Goal: Transaction & Acquisition: Purchase product/service

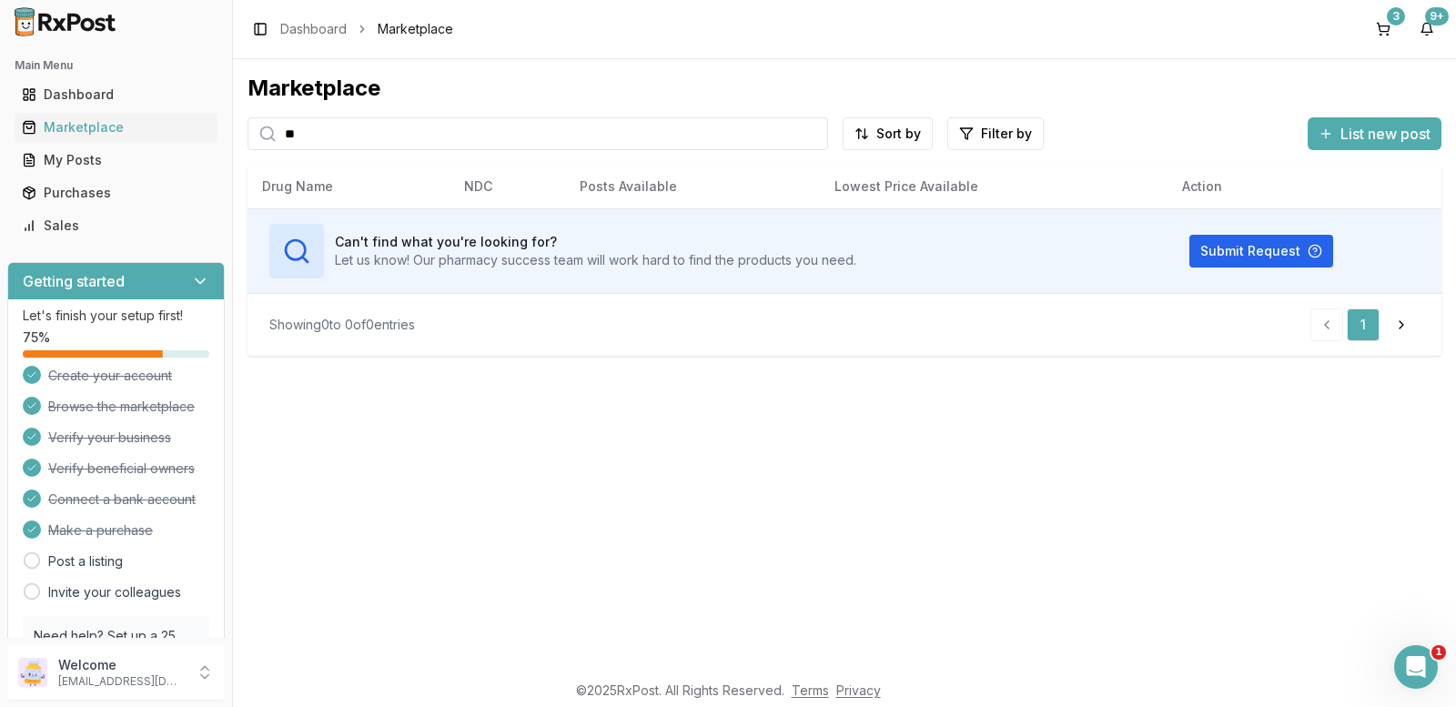
type input "*"
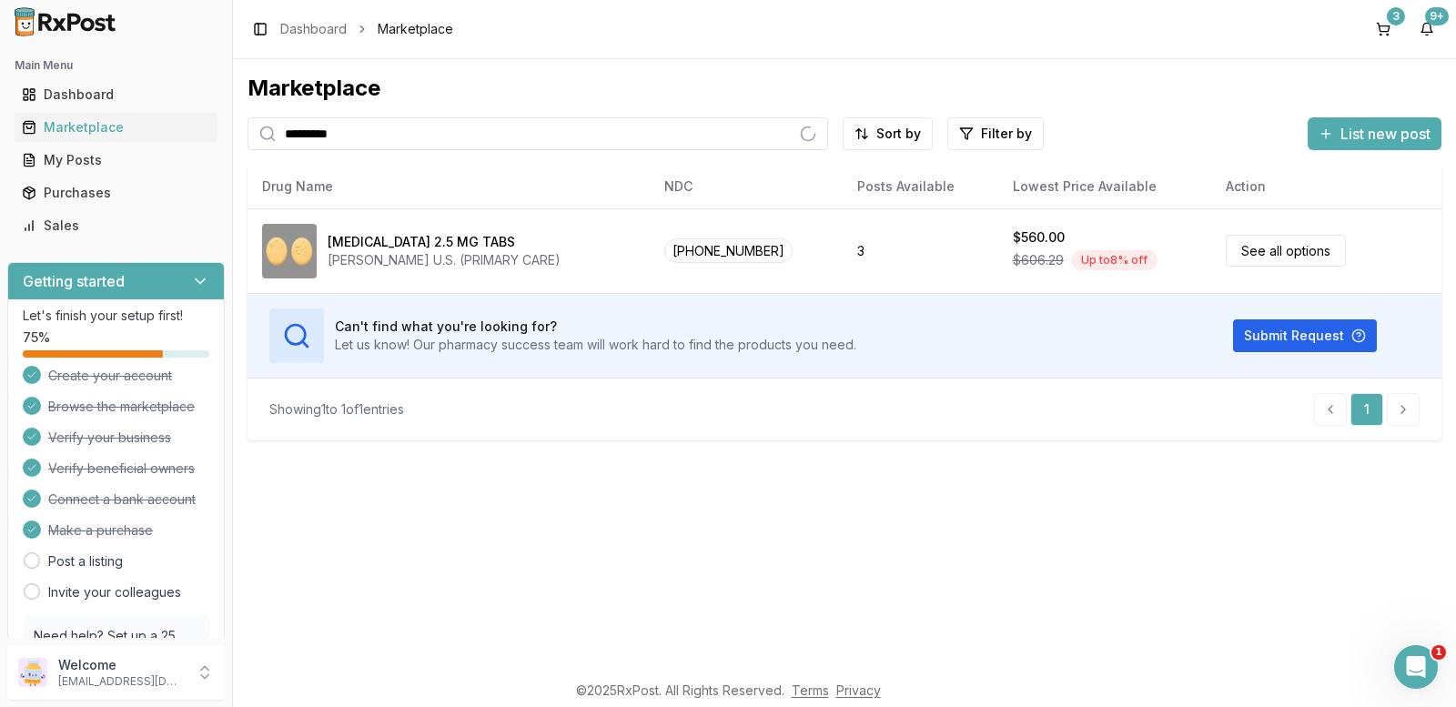
type input "*********"
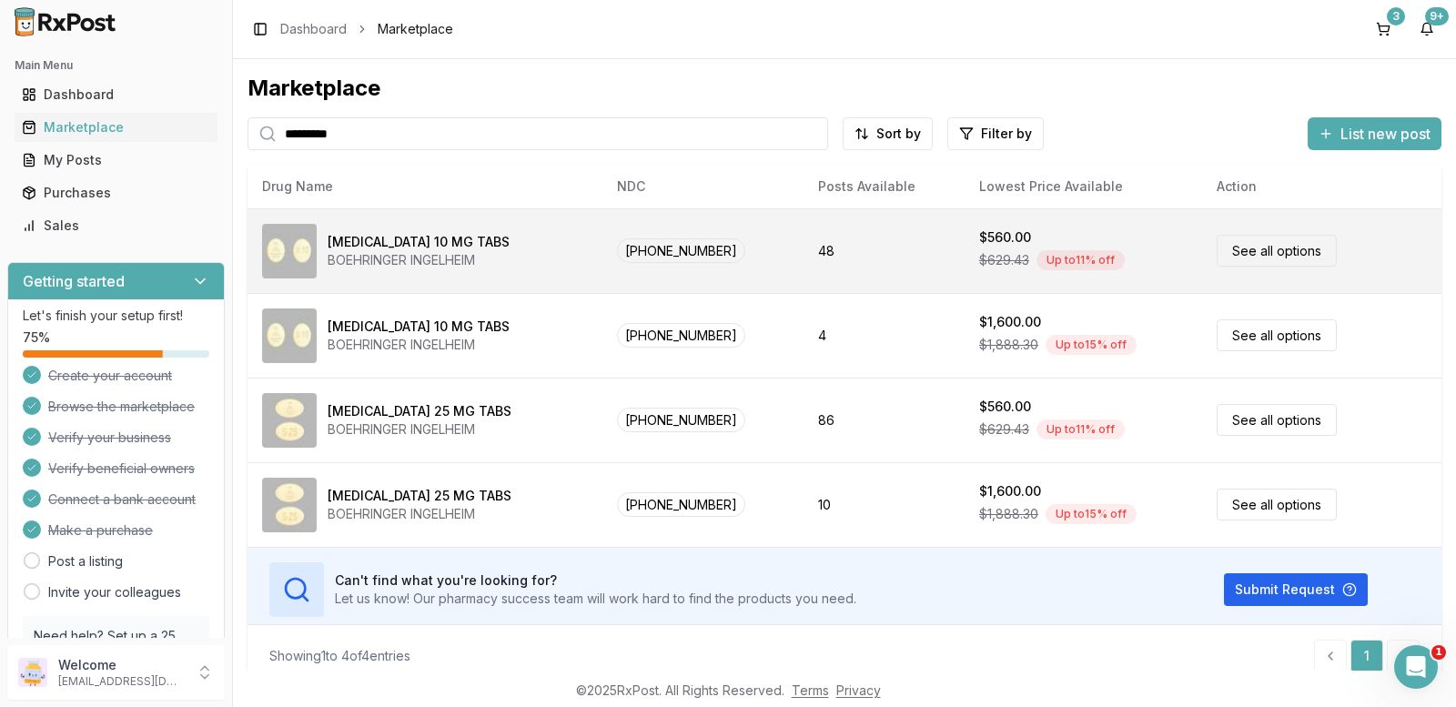
click at [1270, 252] on link "See all options" at bounding box center [1277, 251] width 120 height 32
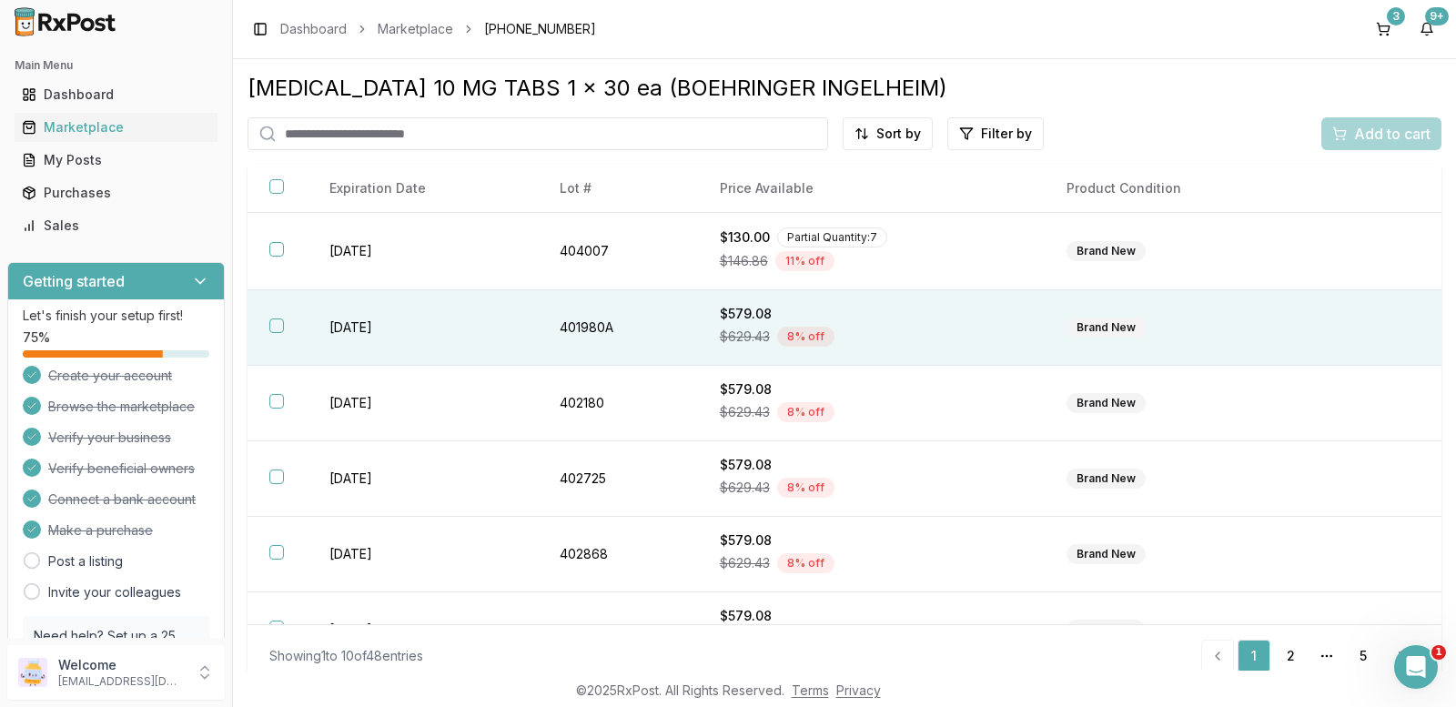
click at [1091, 328] on div "Brand New" at bounding box center [1106, 328] width 79 height 20
click at [1354, 144] on span "Add to cart" at bounding box center [1392, 134] width 76 height 22
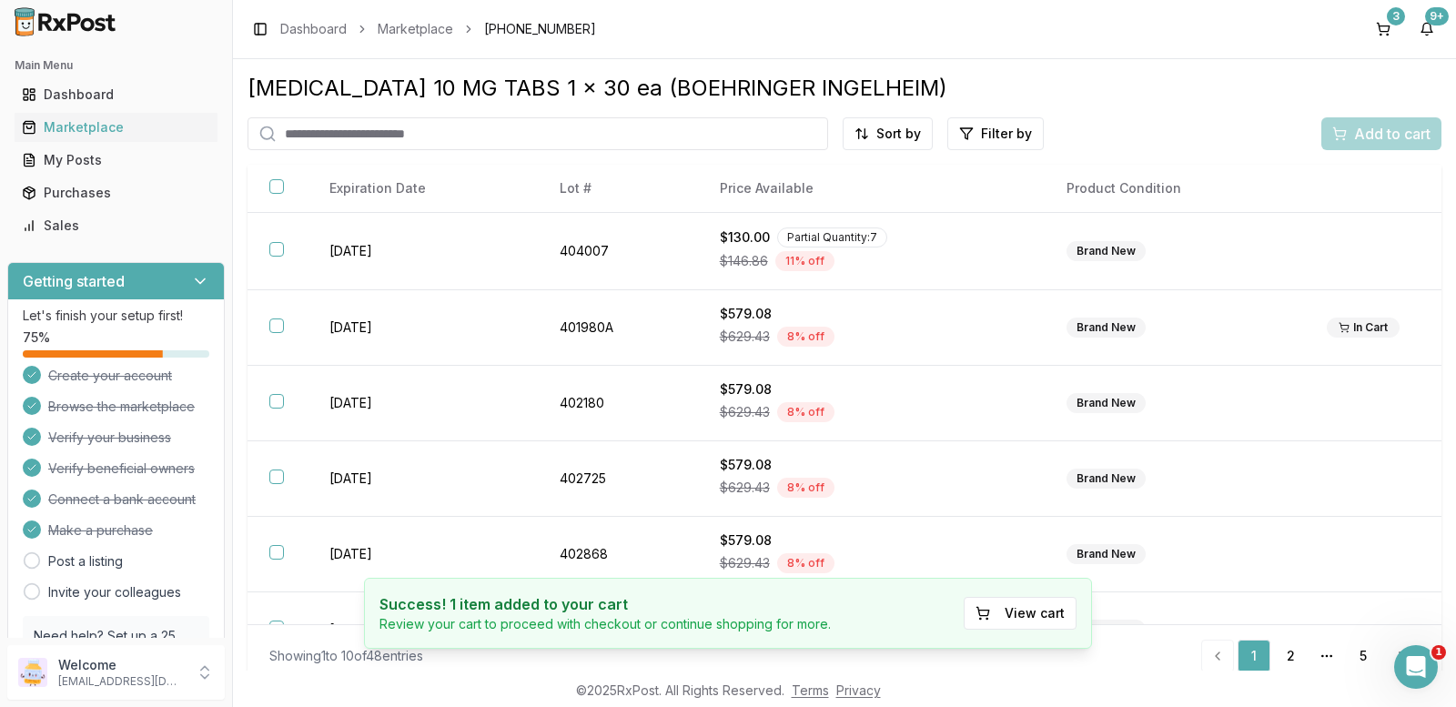
click at [518, 131] on input "search" at bounding box center [538, 133] width 581 height 33
click at [430, 130] on input "*********" at bounding box center [538, 133] width 581 height 33
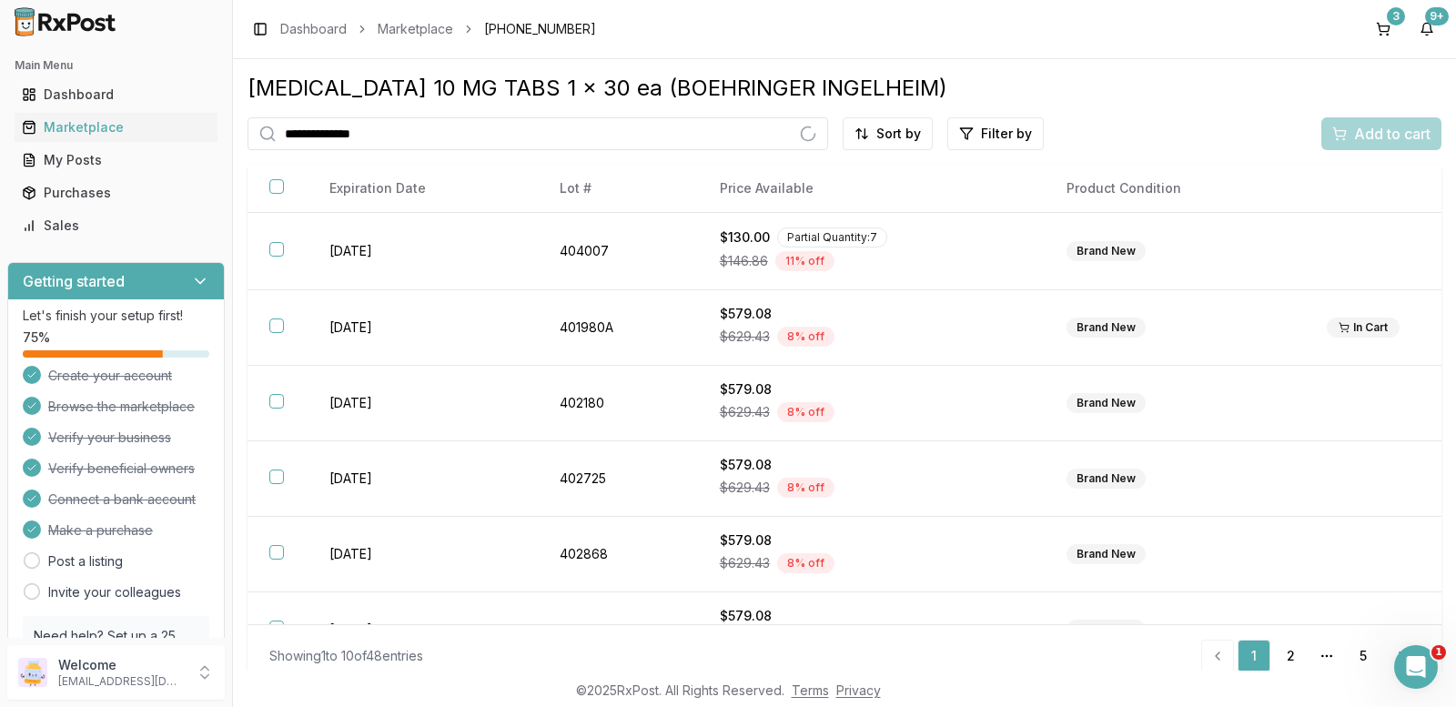
type input "**********"
click at [309, 25] on link "Dashboard" at bounding box center [313, 29] width 66 height 18
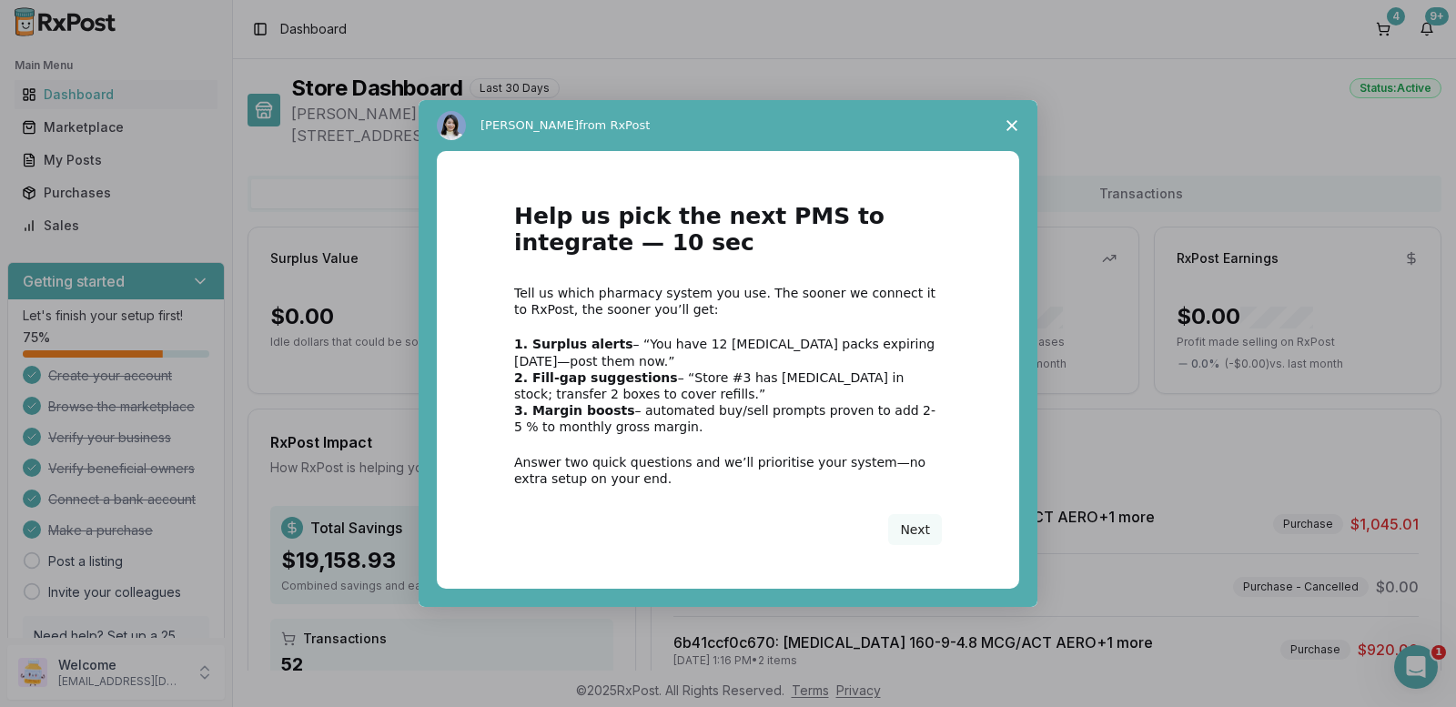
click at [1008, 121] on polygon "Close survey" at bounding box center [1012, 125] width 11 height 11
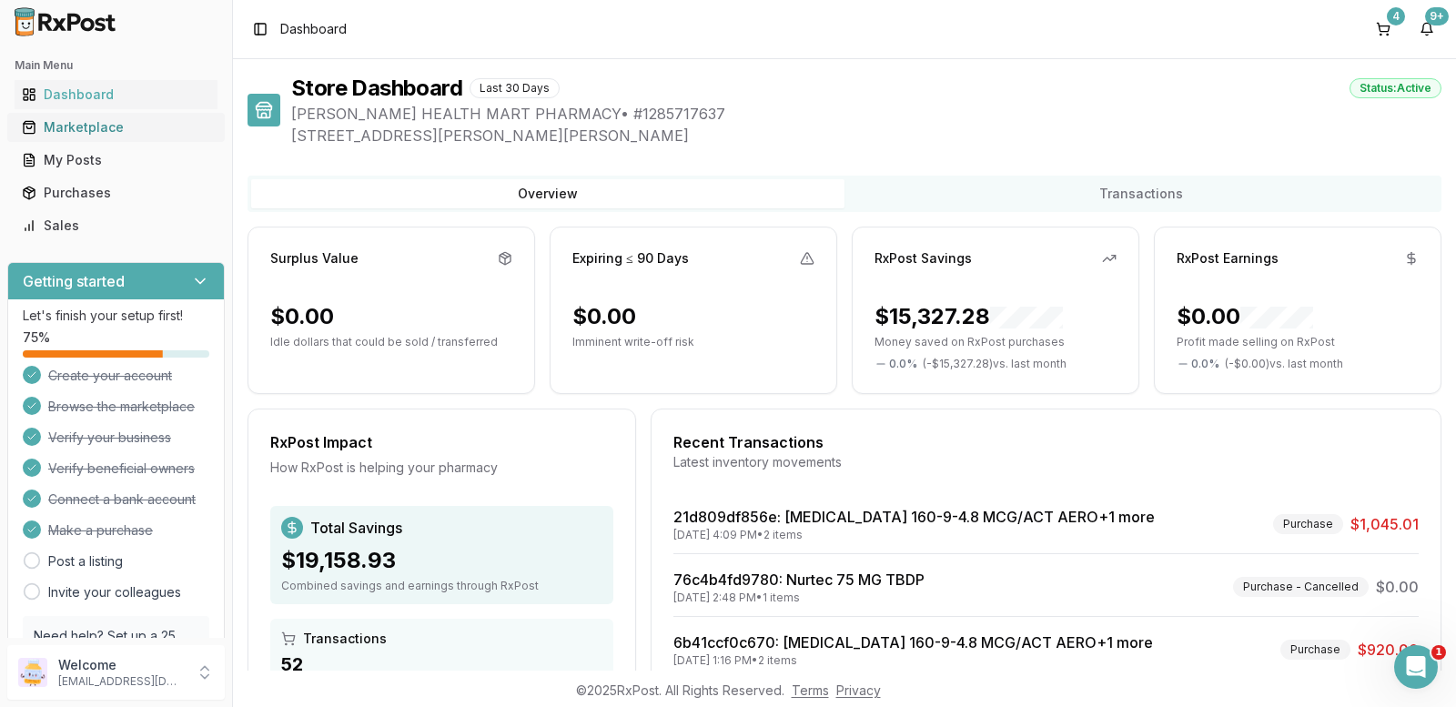
click at [78, 127] on div "Marketplace" at bounding box center [116, 127] width 188 height 18
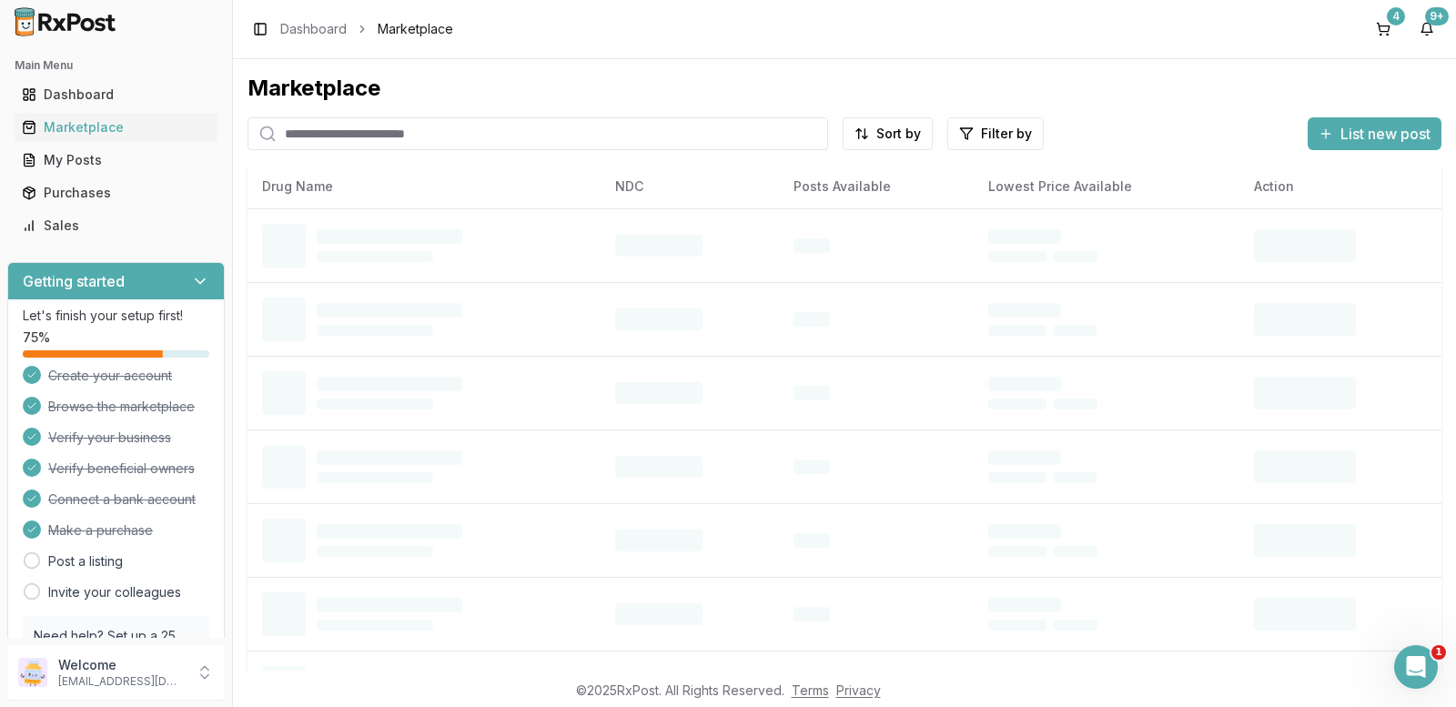
click at [477, 133] on input "search" at bounding box center [538, 133] width 581 height 33
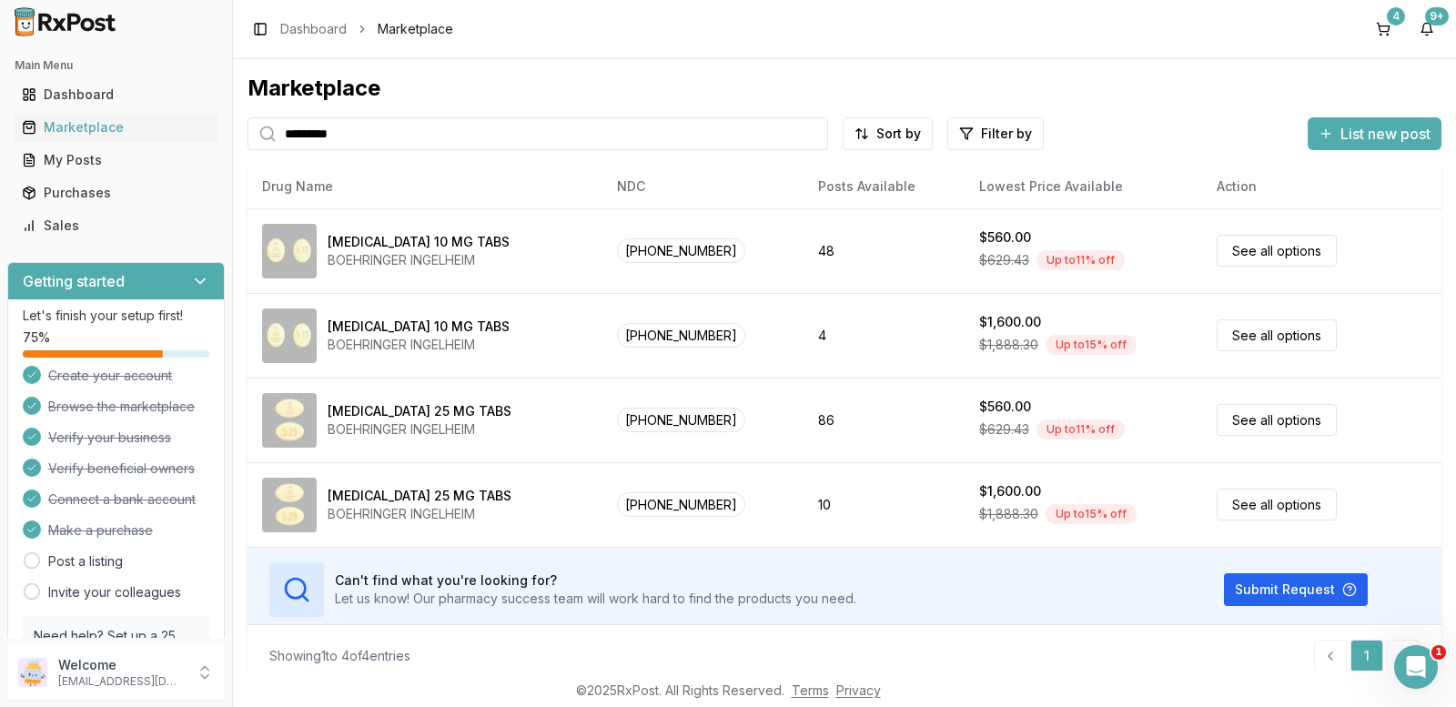
type input "*********"
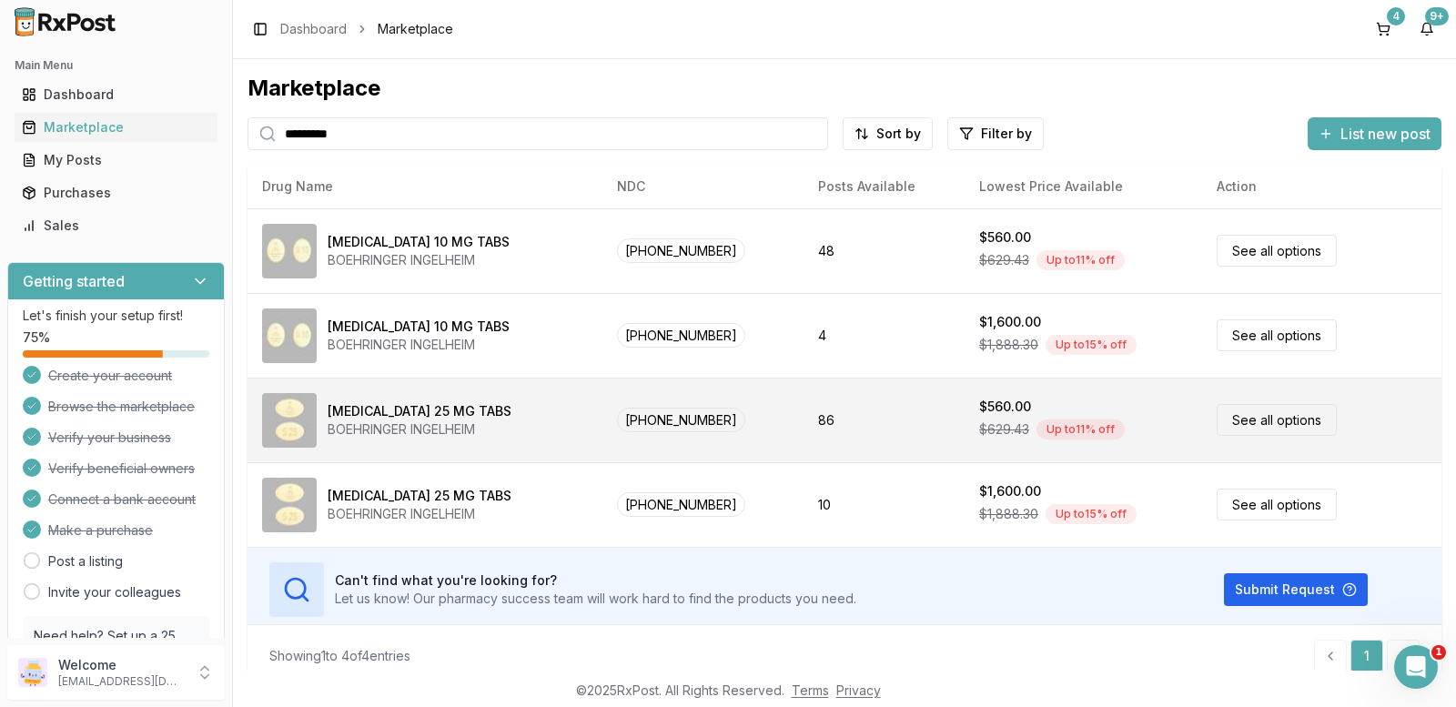
click at [1270, 424] on link "See all options" at bounding box center [1277, 420] width 120 height 32
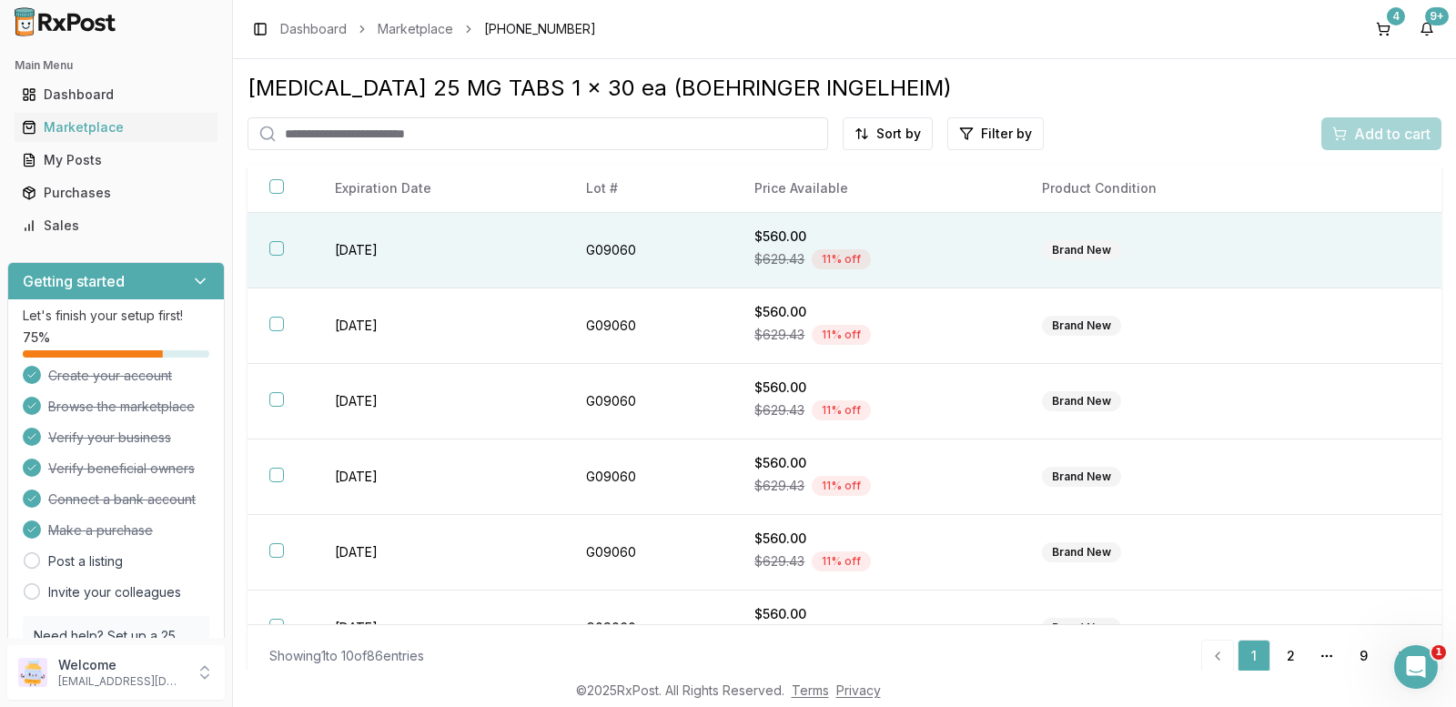
click at [1079, 249] on div "Brand New" at bounding box center [1081, 250] width 79 height 20
click at [1387, 137] on span "Add to cart" at bounding box center [1392, 134] width 76 height 22
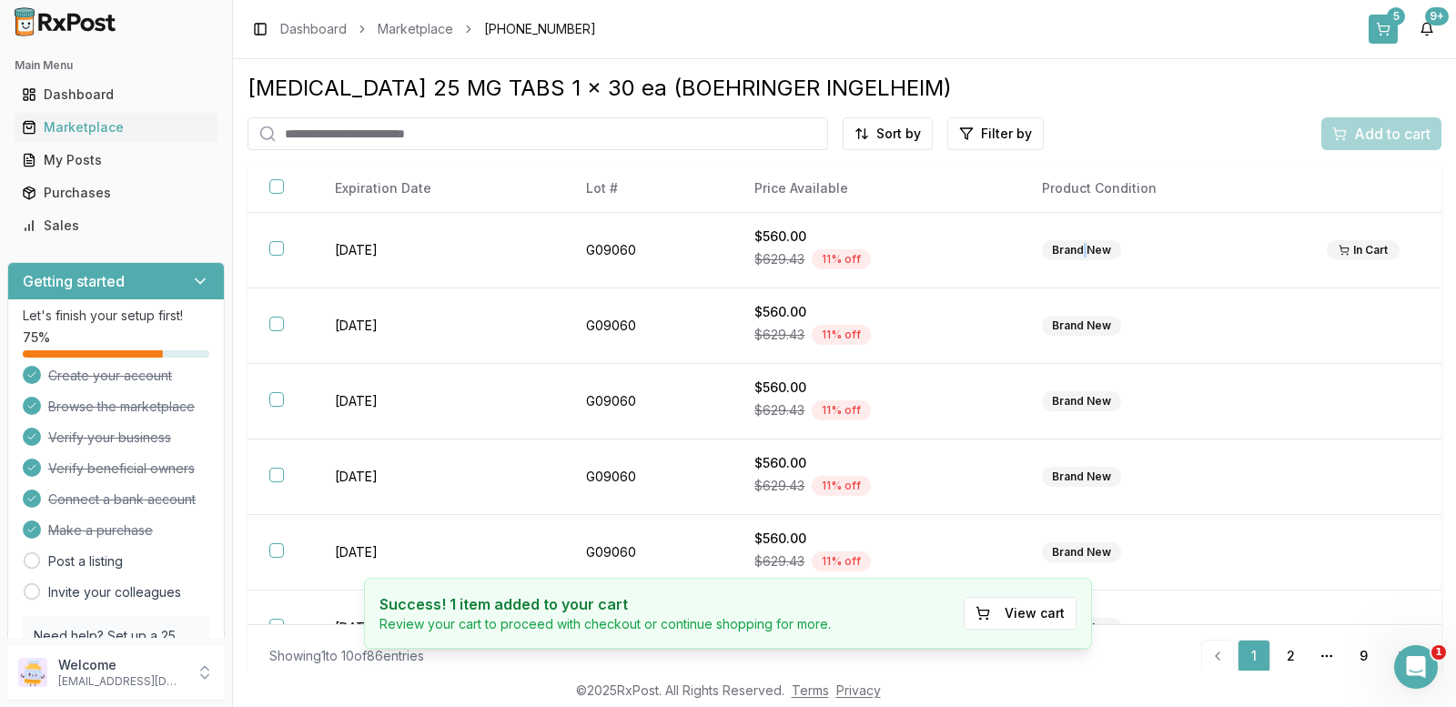
click at [1385, 29] on button "5" at bounding box center [1383, 29] width 29 height 29
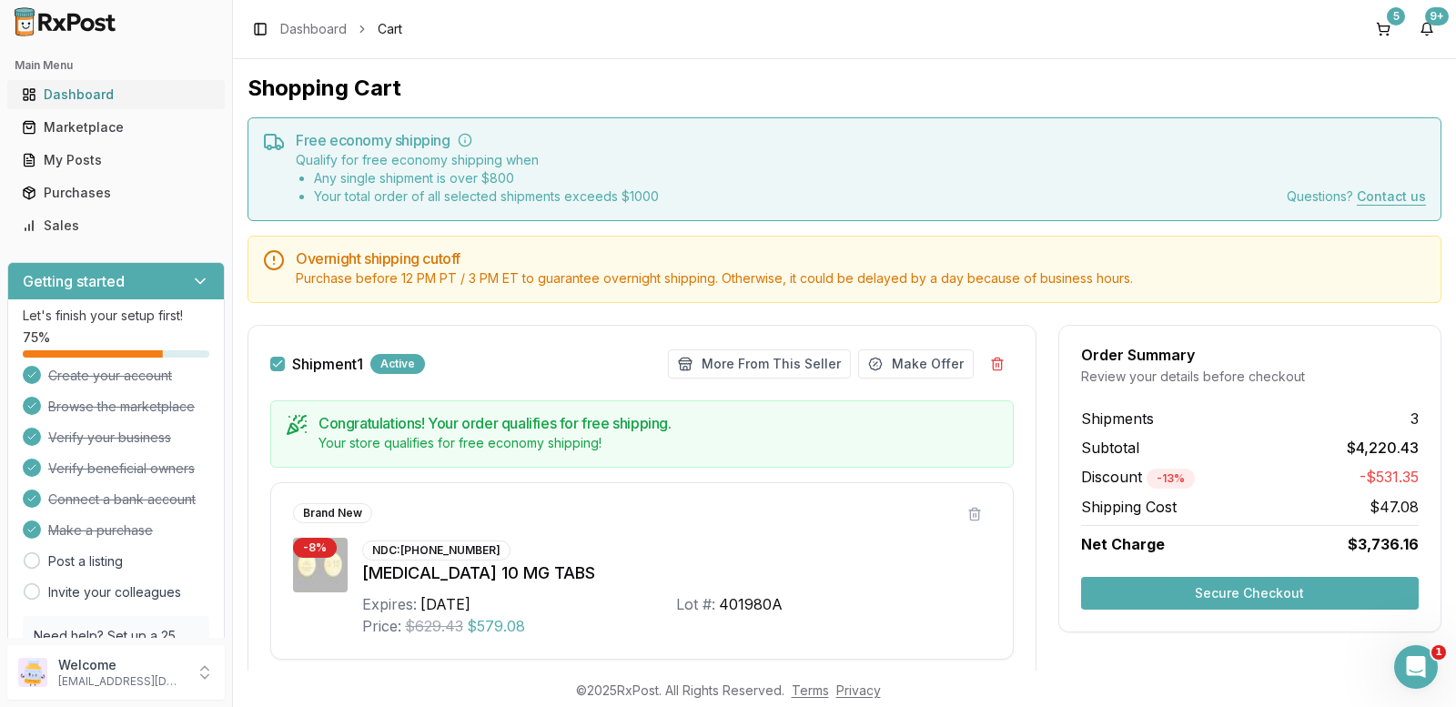
click at [82, 99] on div "Dashboard" at bounding box center [116, 95] width 188 height 18
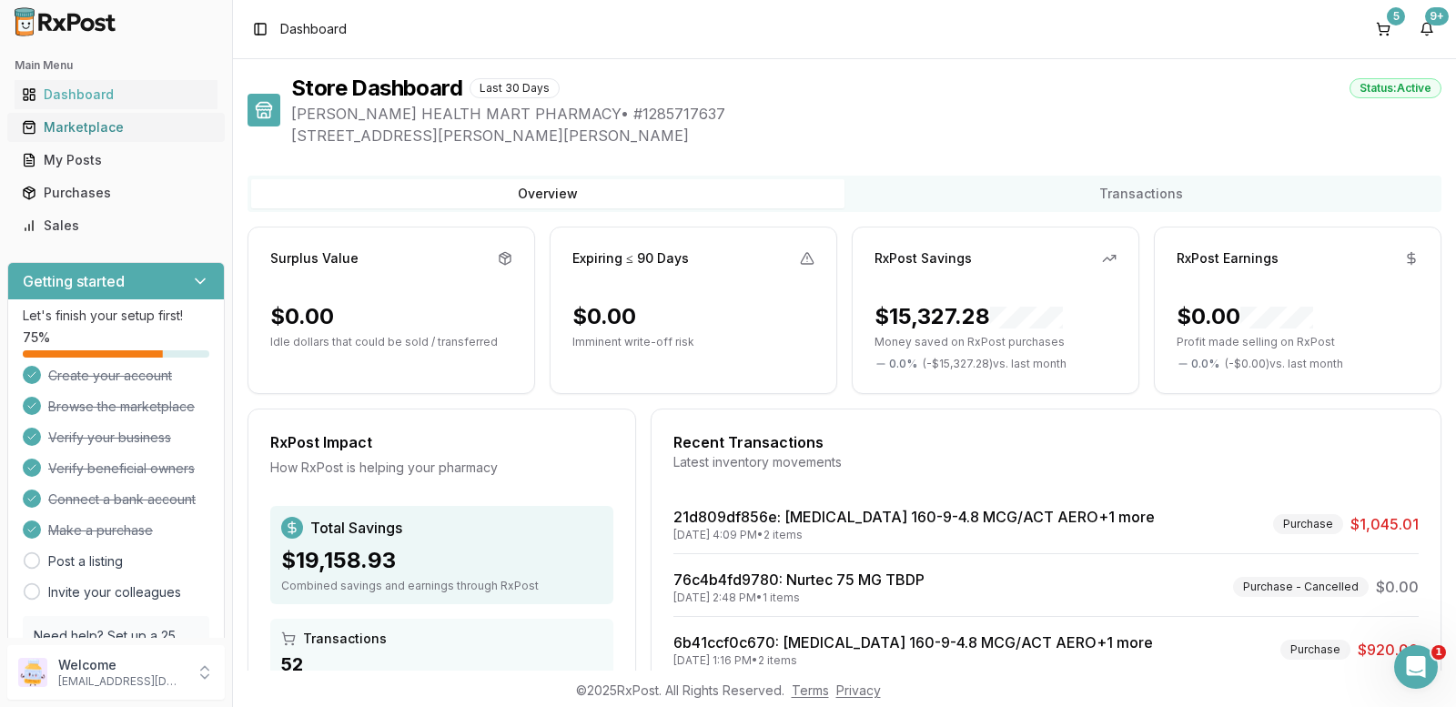
click at [83, 127] on div "Marketplace" at bounding box center [116, 127] width 188 height 18
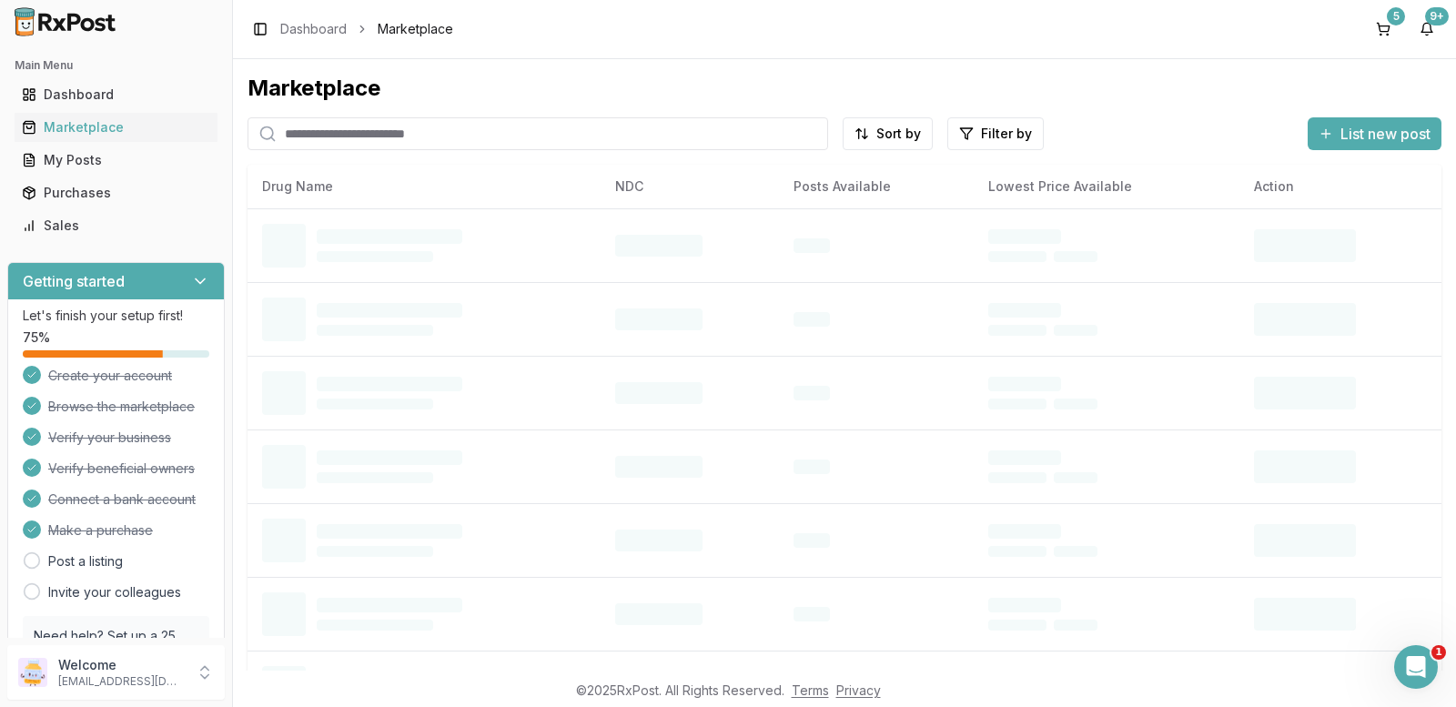
click at [311, 133] on input "search" at bounding box center [538, 133] width 581 height 33
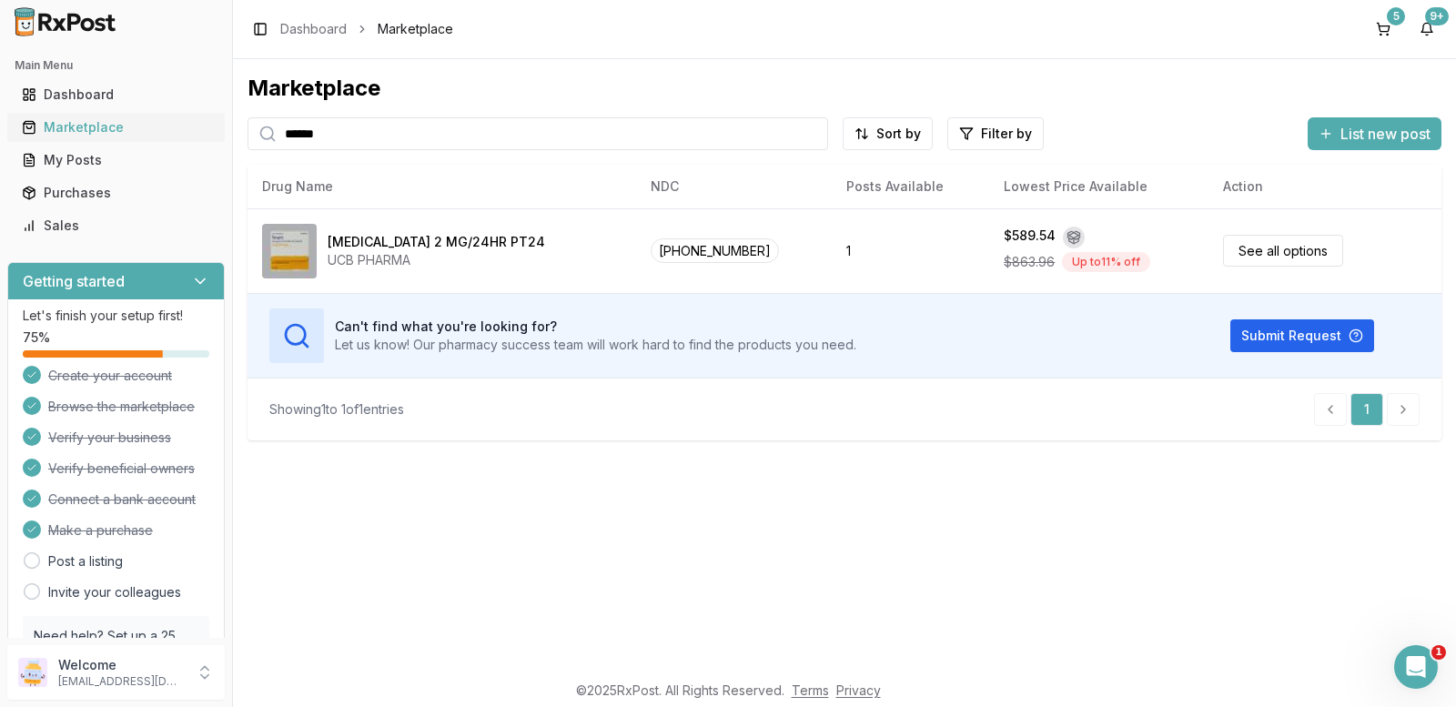
drag, startPoint x: 371, startPoint y: 131, endPoint x: 101, endPoint y: 133, distance: 270.3
click at [101, 132] on div "Main Menu Dashboard Marketplace My Posts Purchases Sales Getting started Let's …" at bounding box center [728, 353] width 1456 height 707
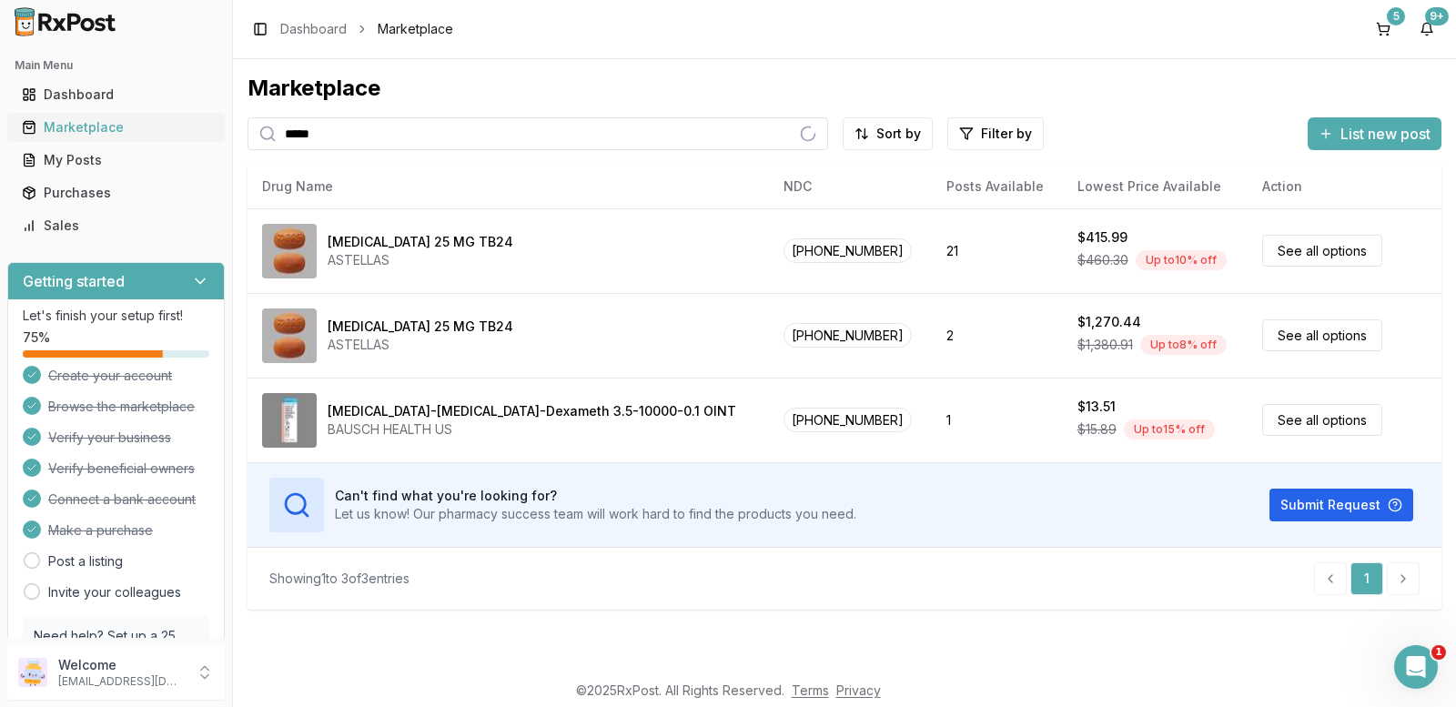
type input "*****"
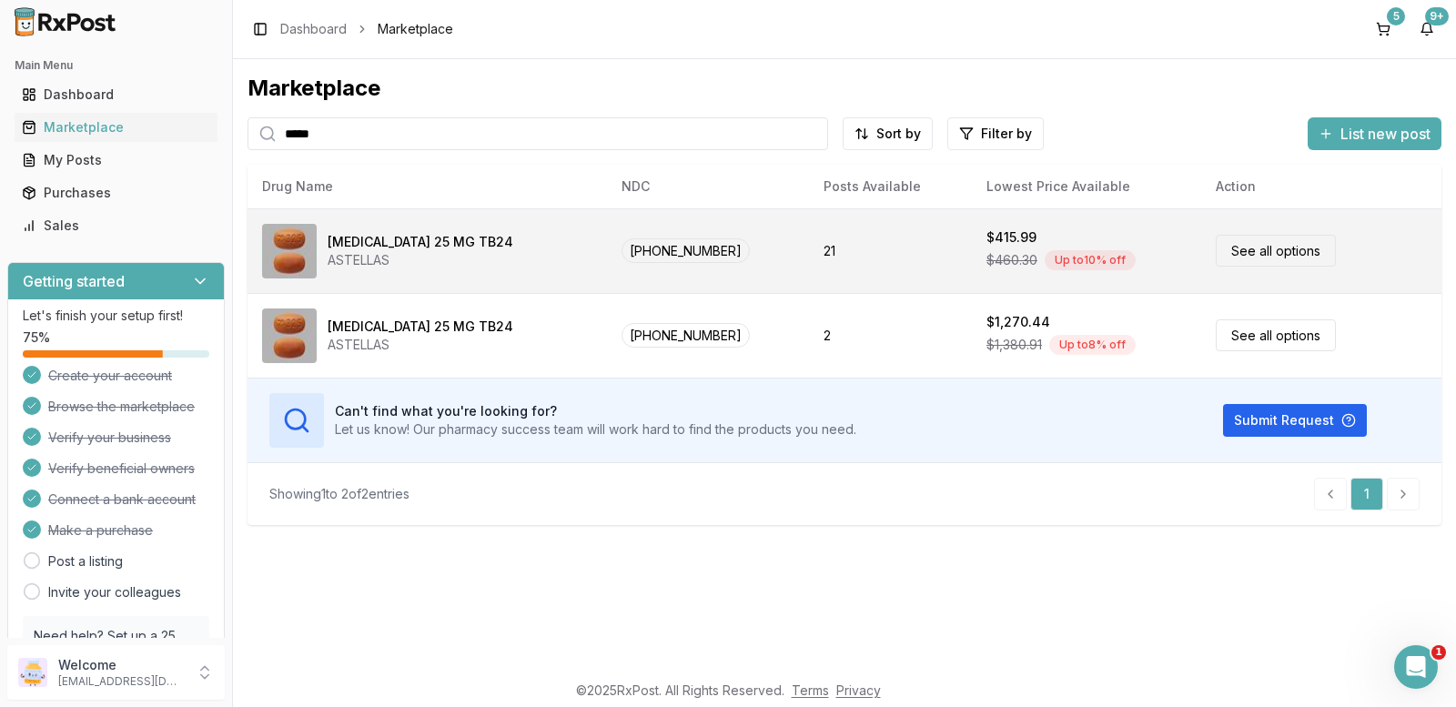
click at [1241, 245] on link "See all options" at bounding box center [1276, 251] width 120 height 32
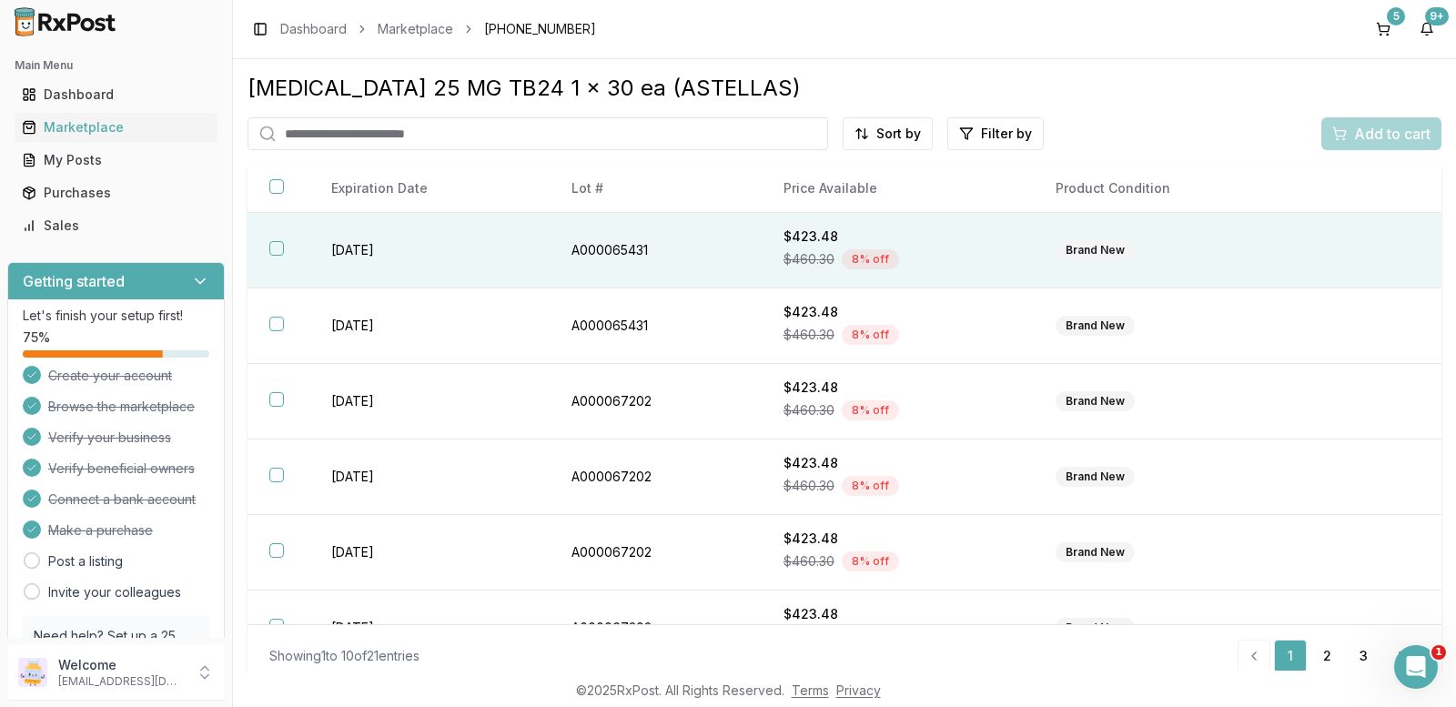
click at [1342, 259] on td at bounding box center [1373, 251] width 137 height 76
click at [1382, 134] on span "Add to cart" at bounding box center [1392, 134] width 76 height 22
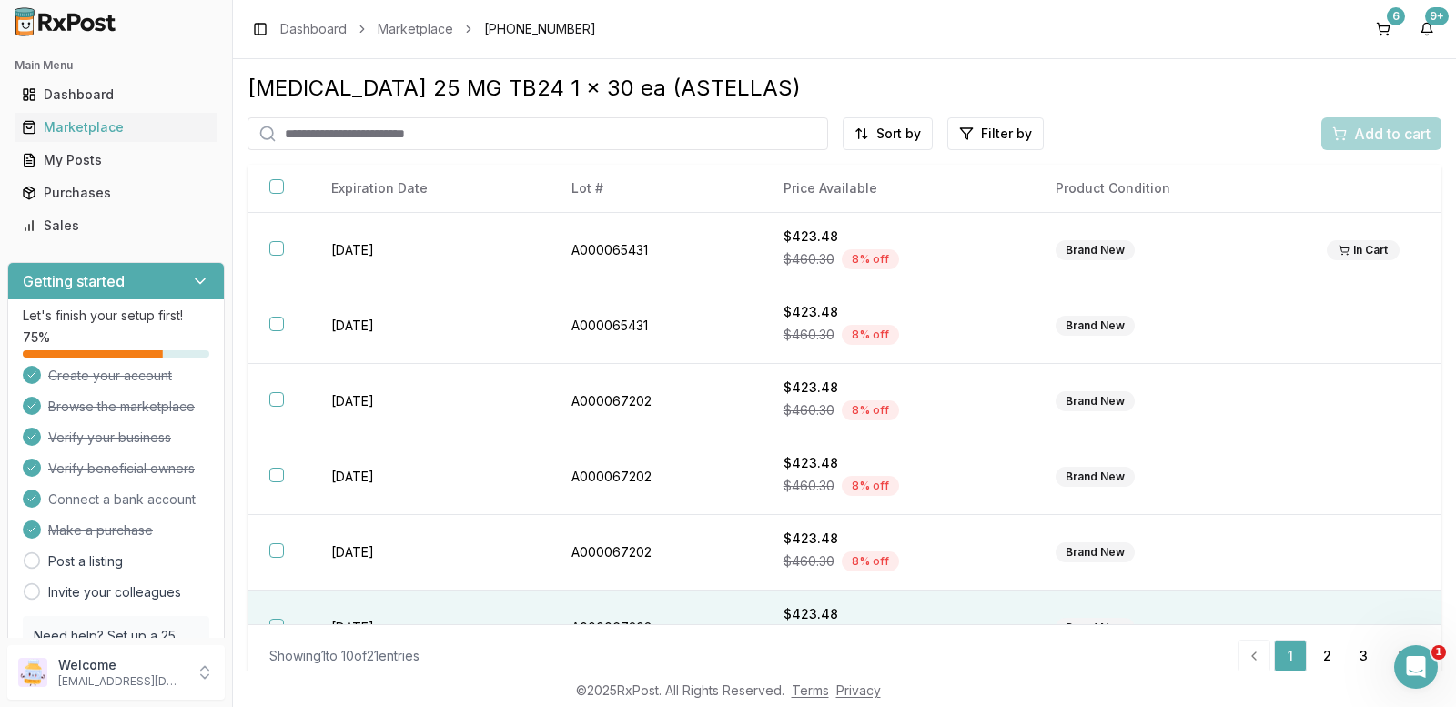
scroll to position [182, 0]
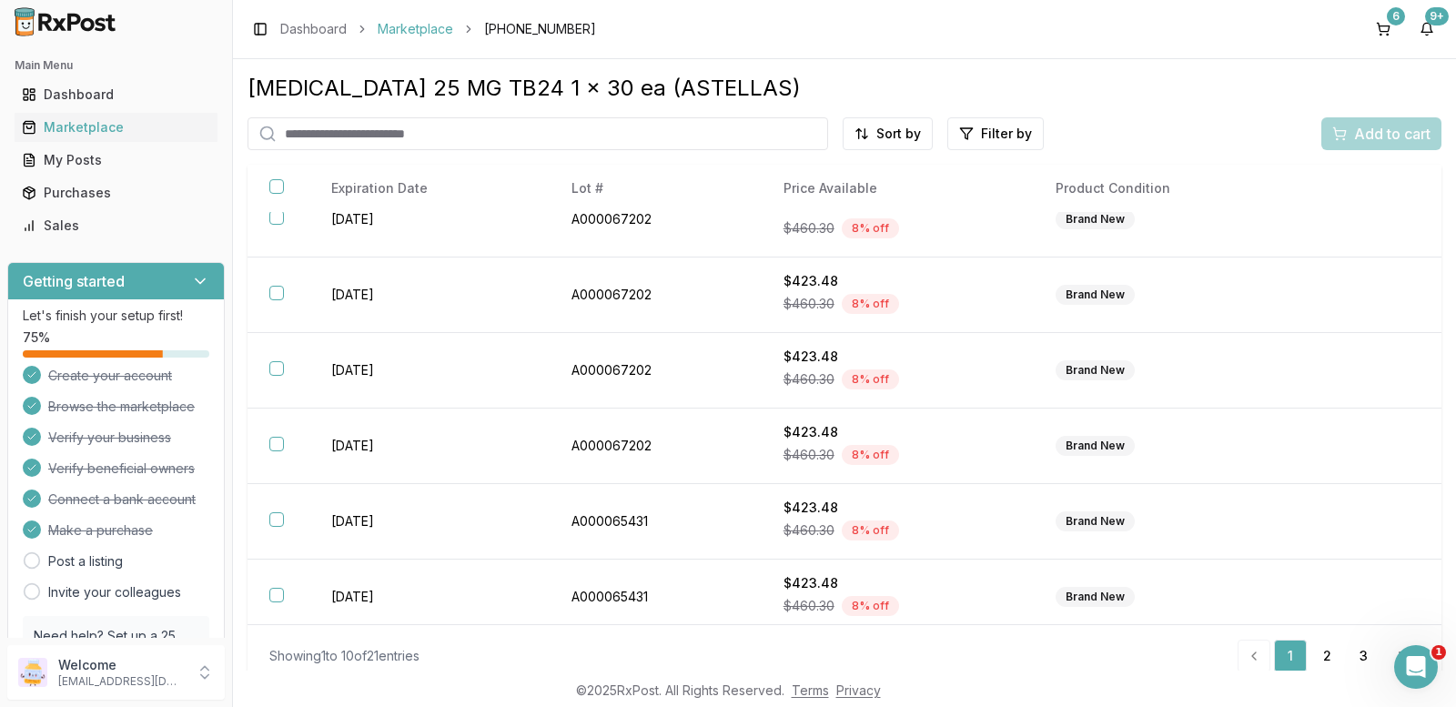
click at [418, 25] on link "Marketplace" at bounding box center [416, 29] width 76 height 18
click at [492, 143] on input "search" at bounding box center [538, 133] width 581 height 33
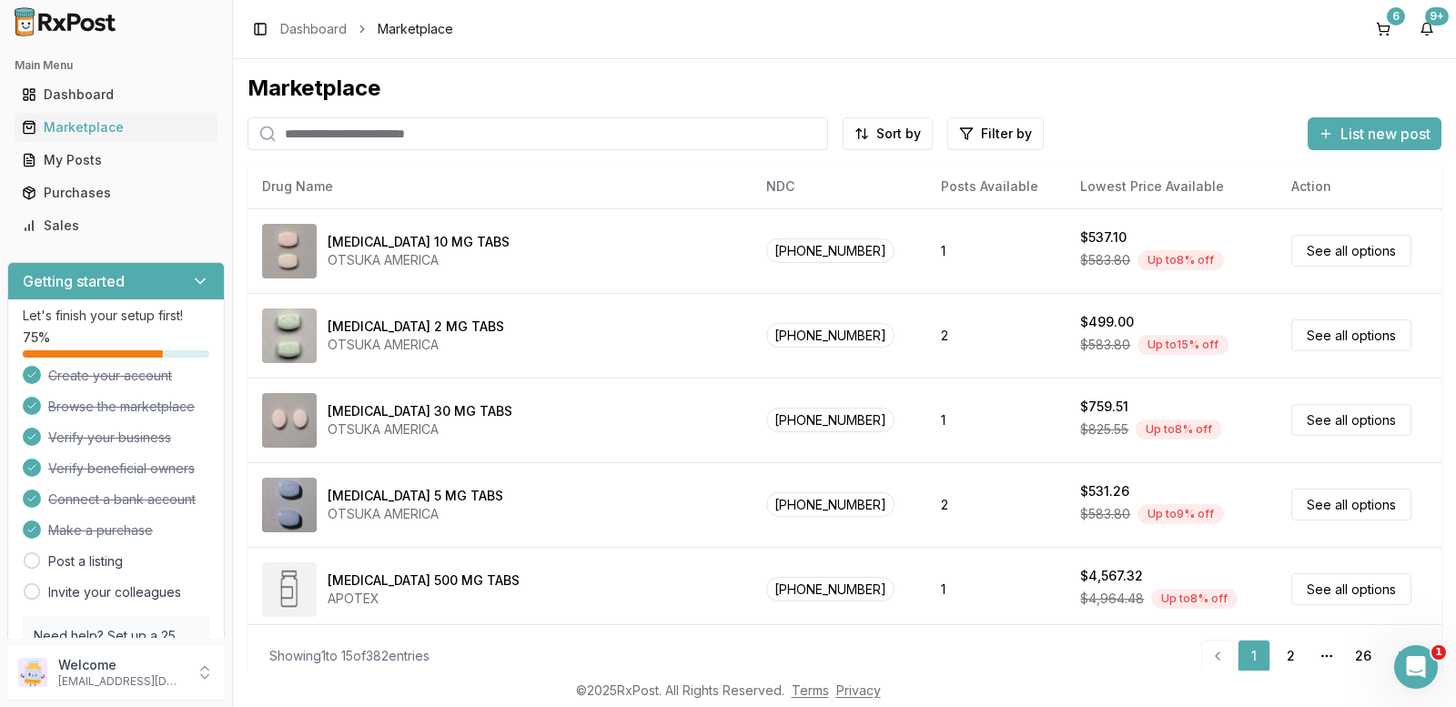
click at [484, 135] on input "search" at bounding box center [538, 133] width 581 height 33
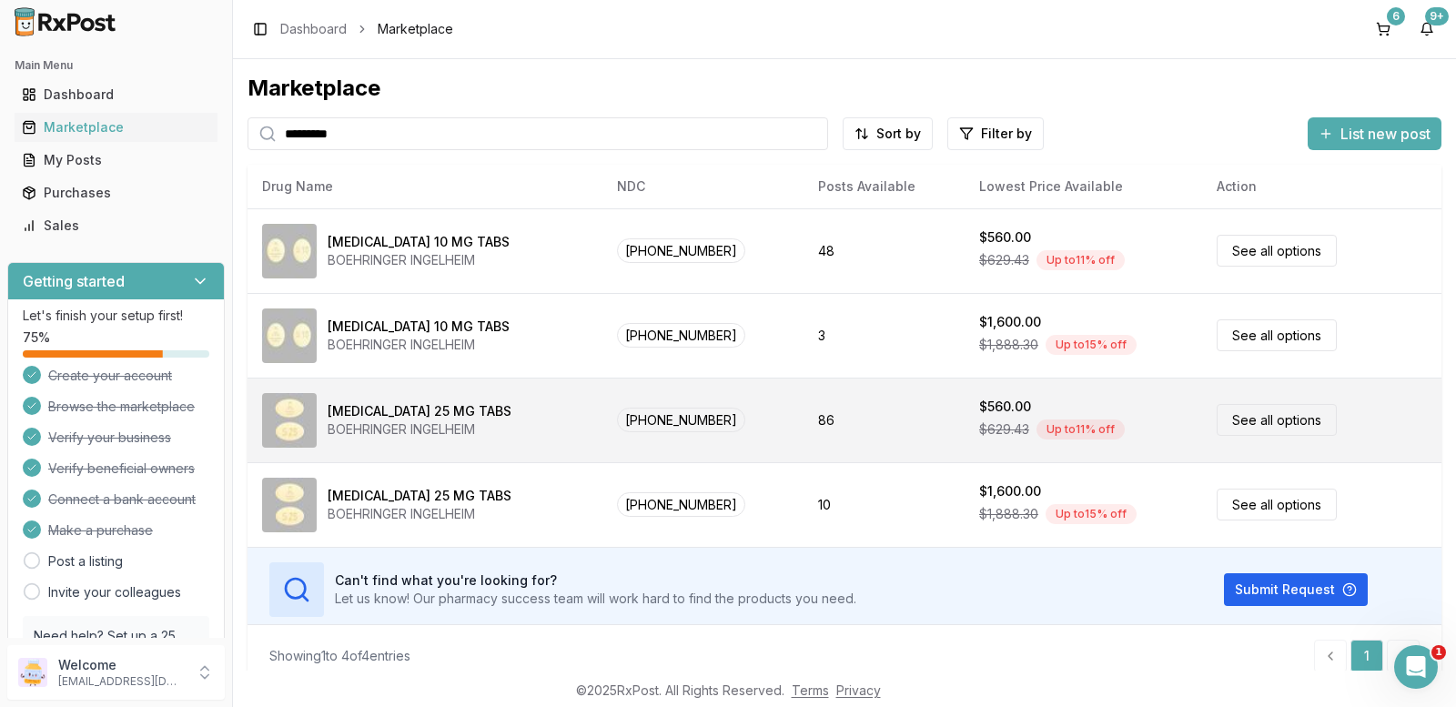
type input "*********"
click at [1231, 419] on link "See all options" at bounding box center [1277, 420] width 120 height 32
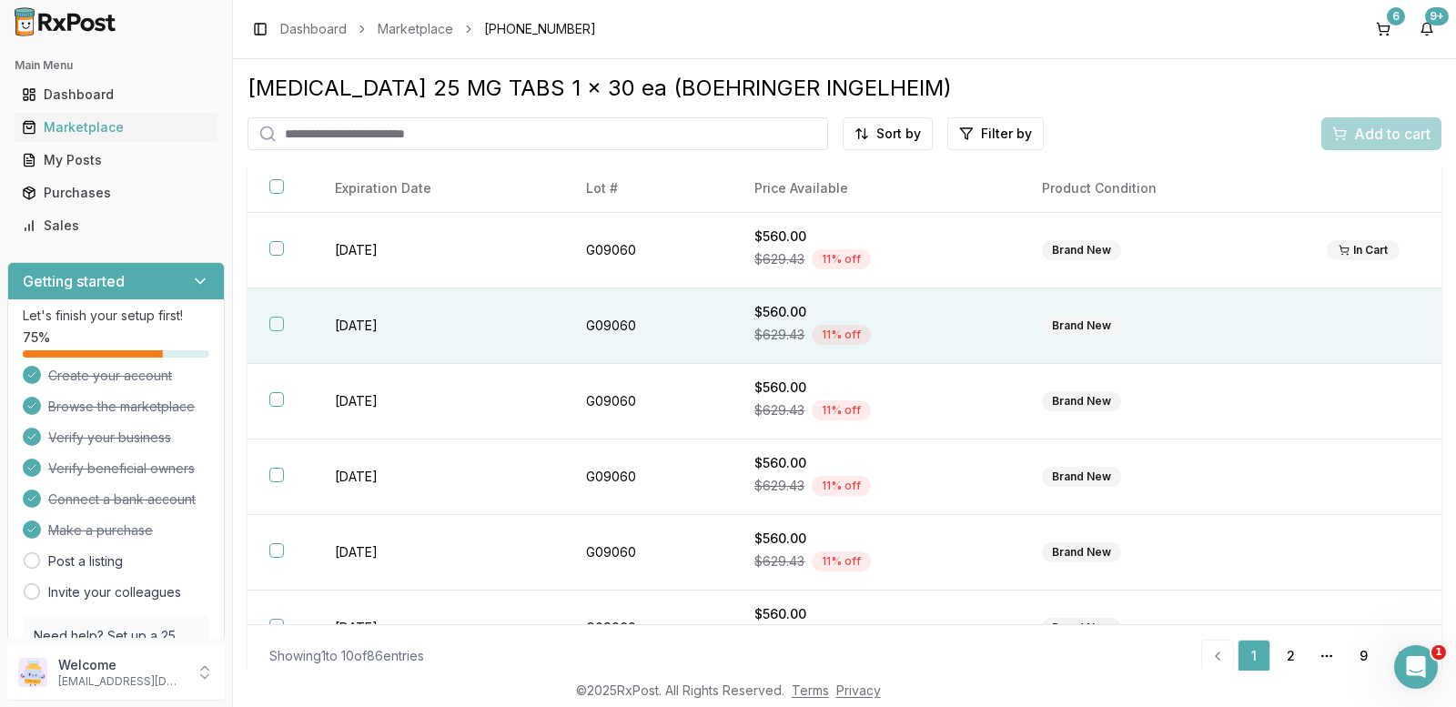
click at [1083, 329] on div "Brand New" at bounding box center [1081, 326] width 79 height 20
click at [1388, 136] on span "Add to cart" at bounding box center [1392, 134] width 76 height 22
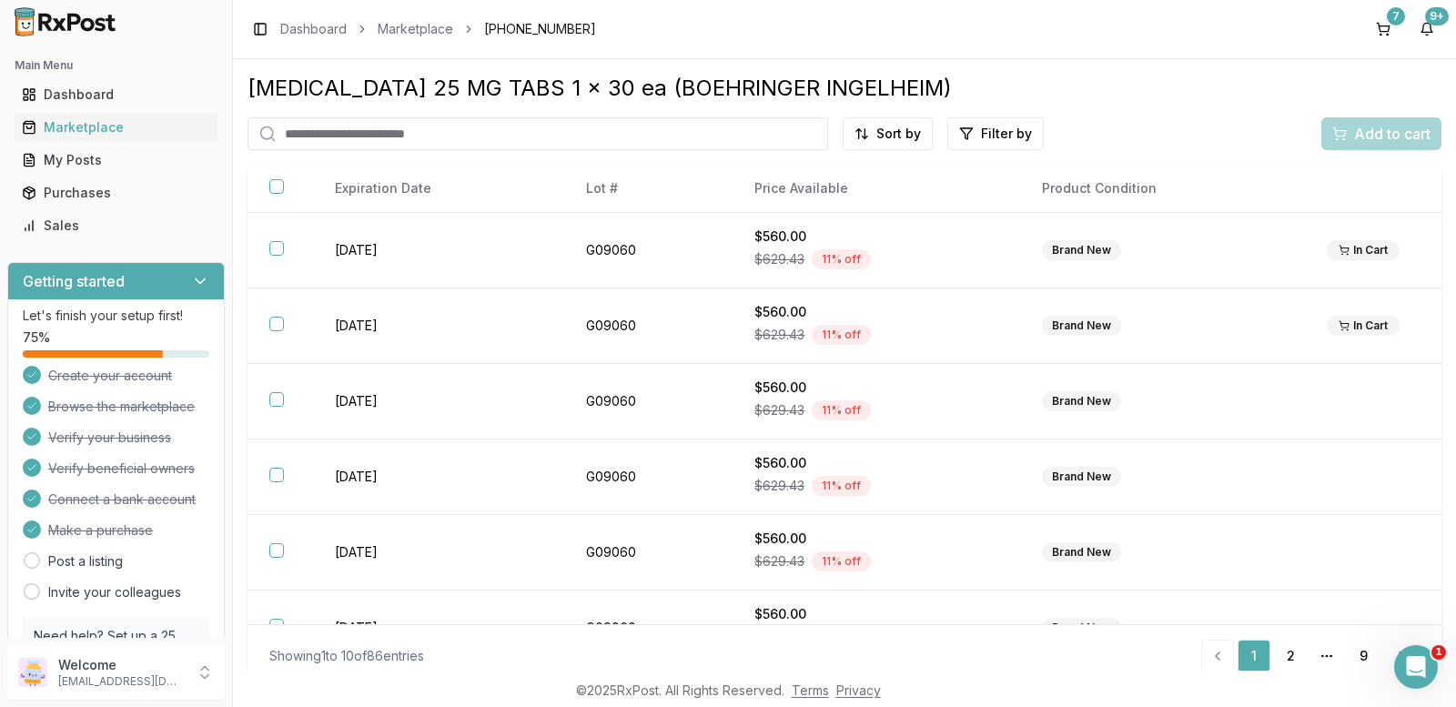
click at [451, 137] on input "search" at bounding box center [538, 133] width 581 height 33
click at [402, 136] on input "*********" at bounding box center [538, 133] width 581 height 33
type input "**********"
click at [404, 30] on link "Marketplace" at bounding box center [416, 29] width 76 height 18
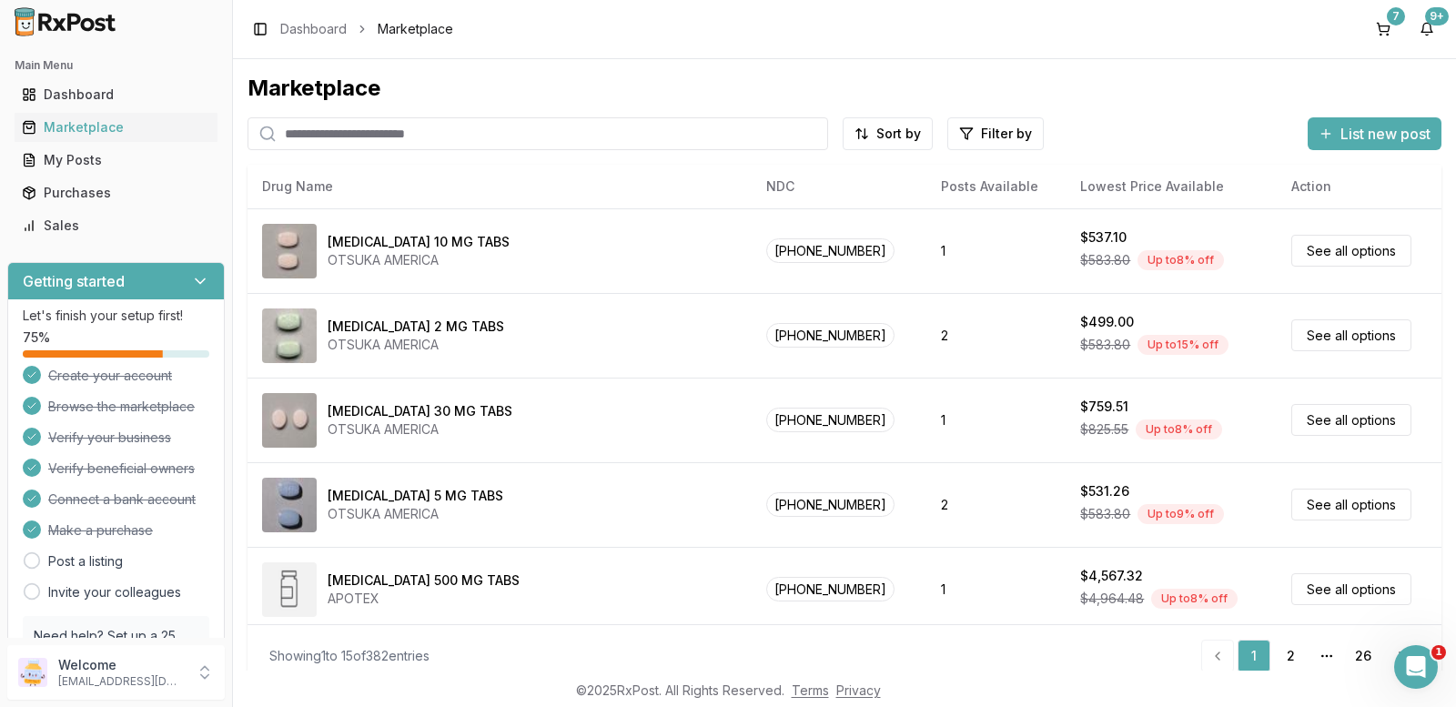
click at [472, 136] on input "search" at bounding box center [538, 133] width 581 height 33
type input "*********"
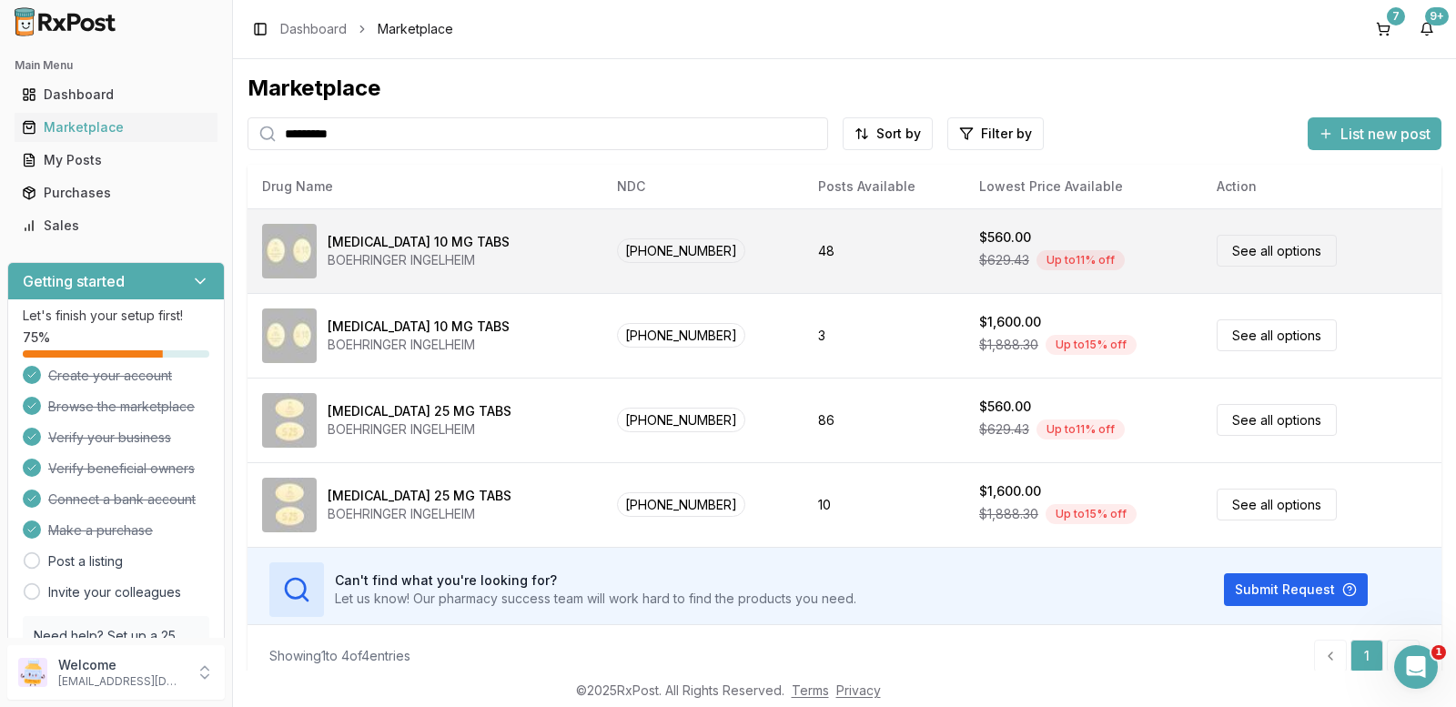
click at [1253, 252] on link "See all options" at bounding box center [1277, 251] width 120 height 32
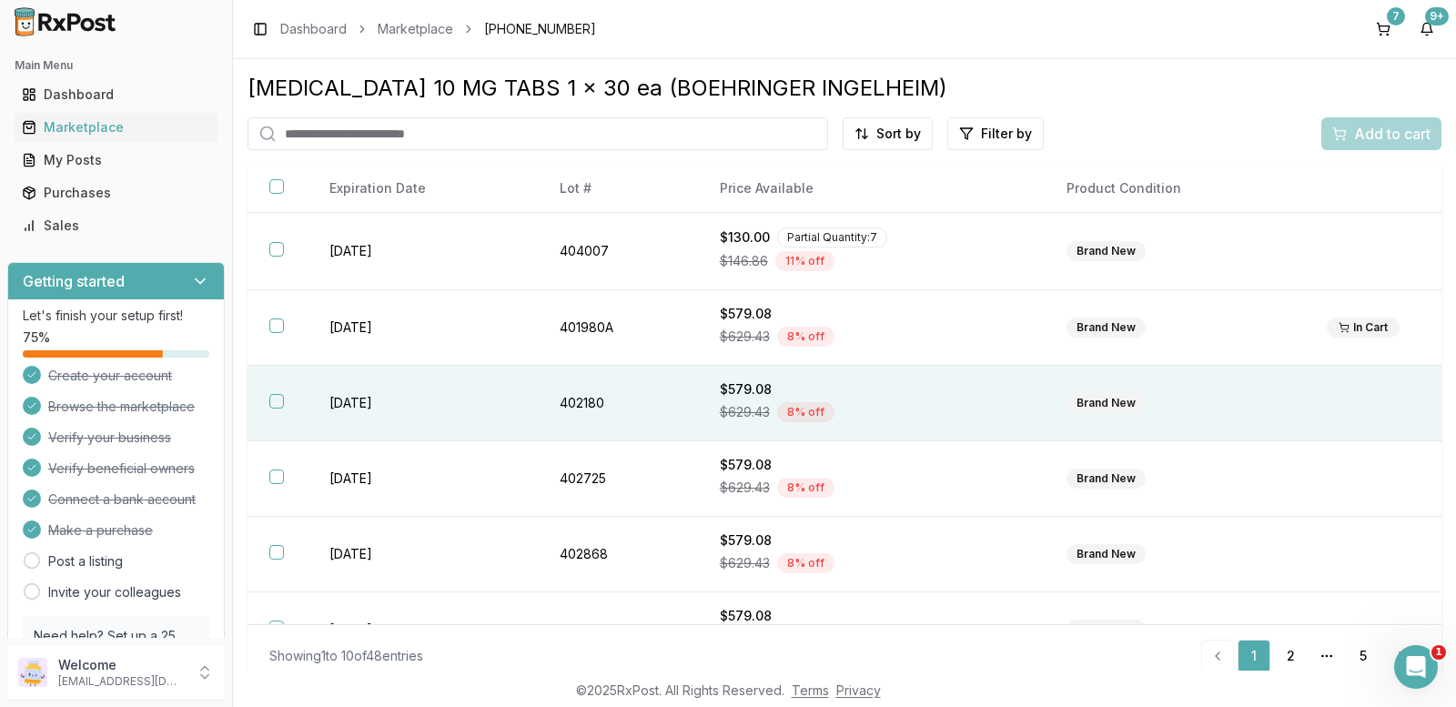
click at [1358, 406] on td at bounding box center [1373, 404] width 137 height 76
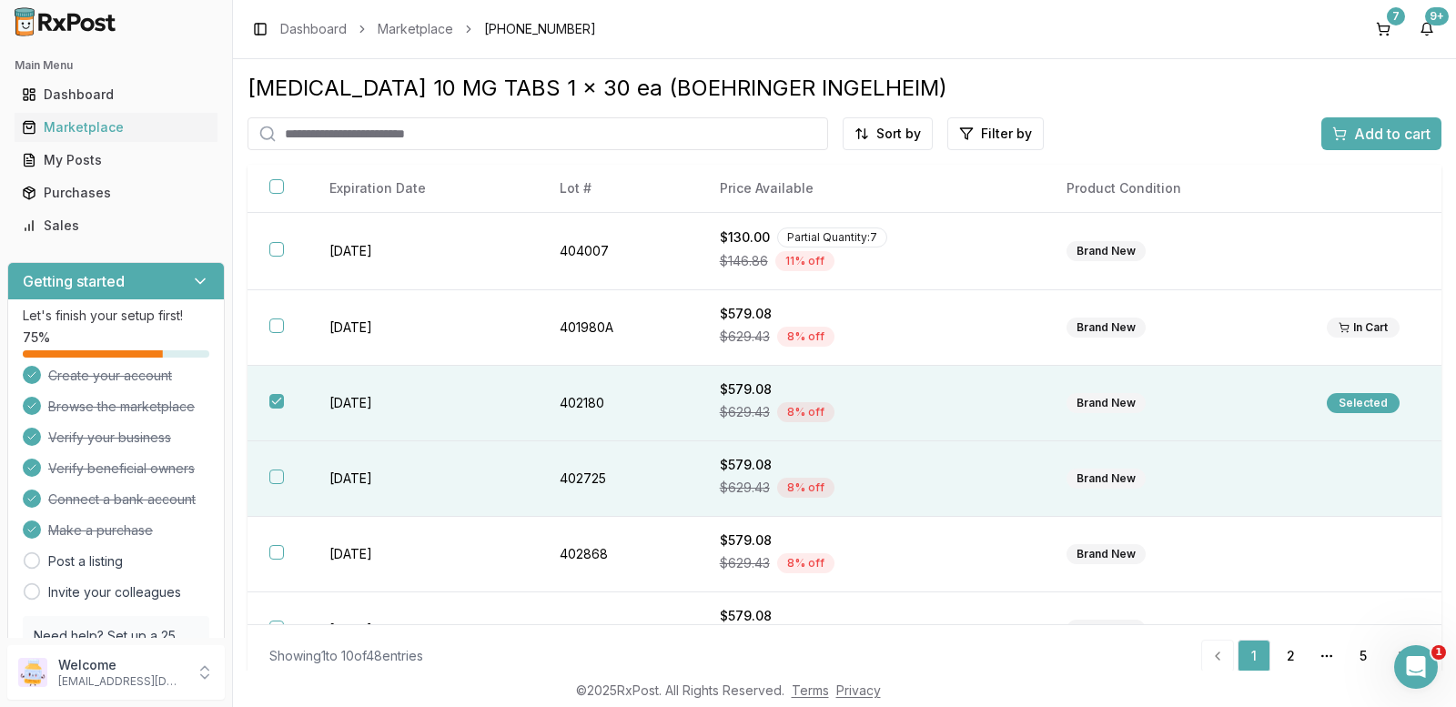
click at [1354, 484] on td at bounding box center [1373, 479] width 137 height 76
click at [1375, 132] on span "Add to cart" at bounding box center [1392, 134] width 76 height 22
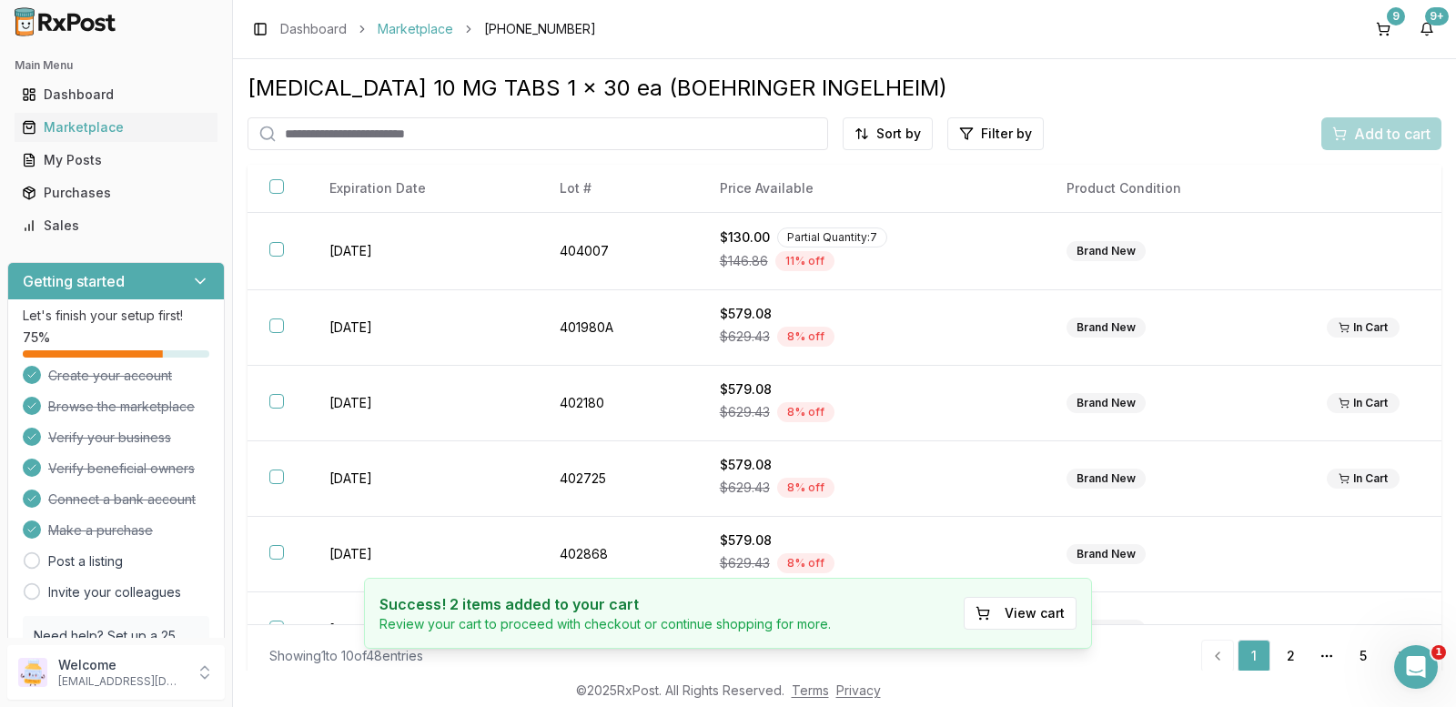
click at [409, 28] on link "Marketplace" at bounding box center [416, 29] width 76 height 18
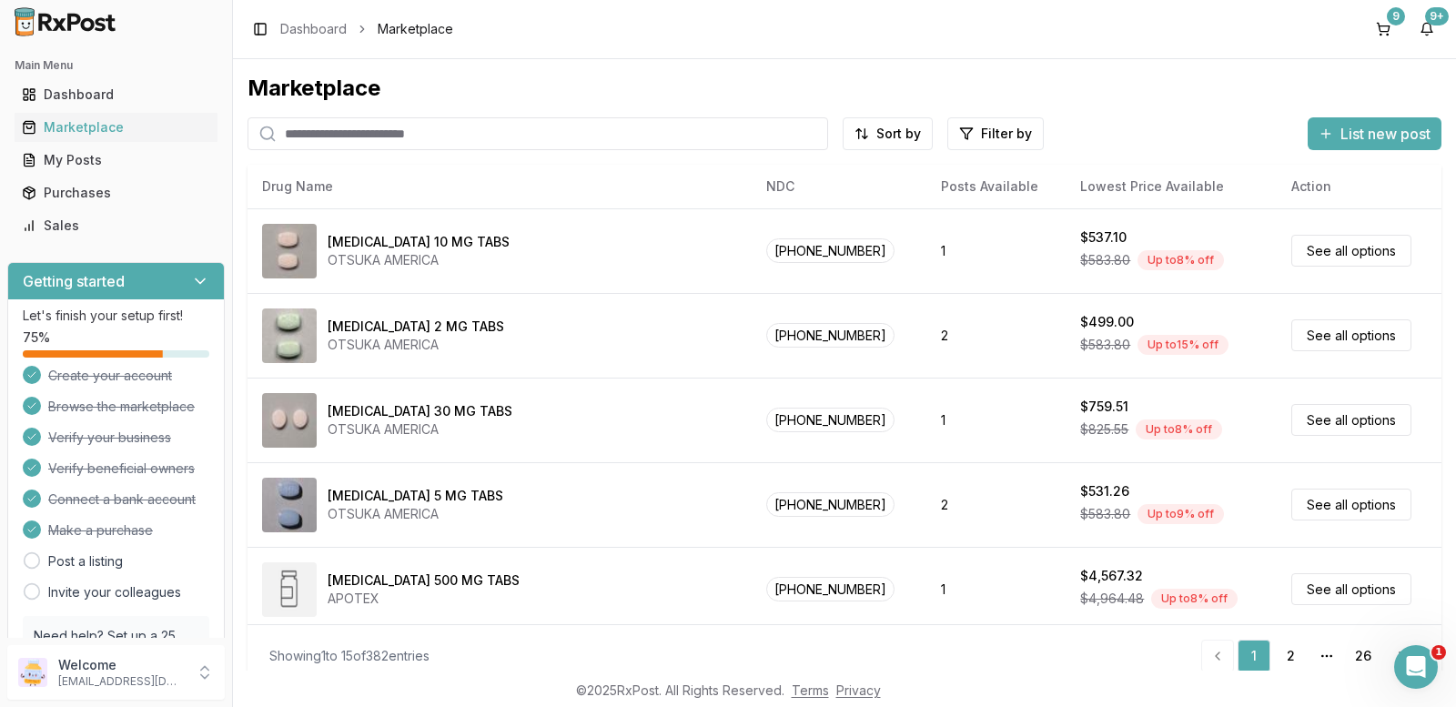
click at [495, 138] on input "search" at bounding box center [538, 133] width 581 height 33
type input "*********"
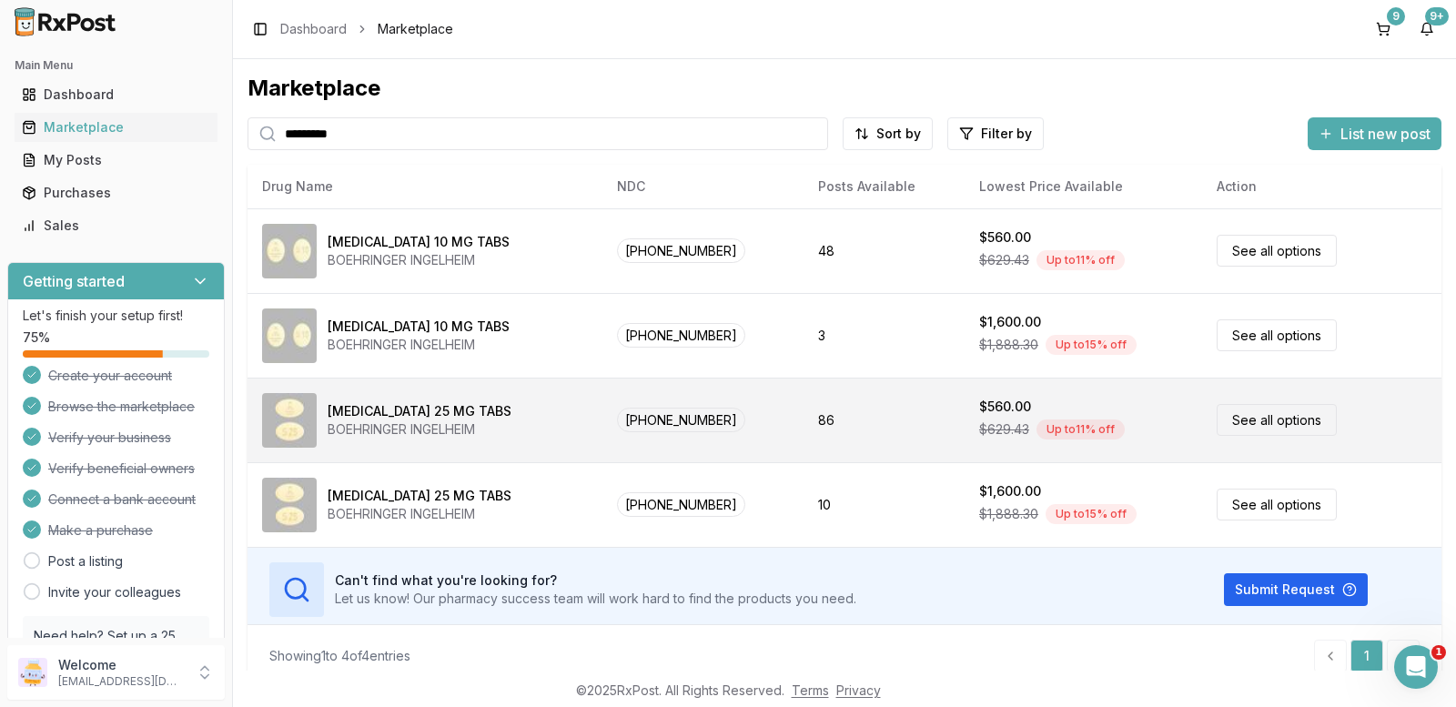
click at [1274, 418] on link "See all options" at bounding box center [1277, 420] width 120 height 32
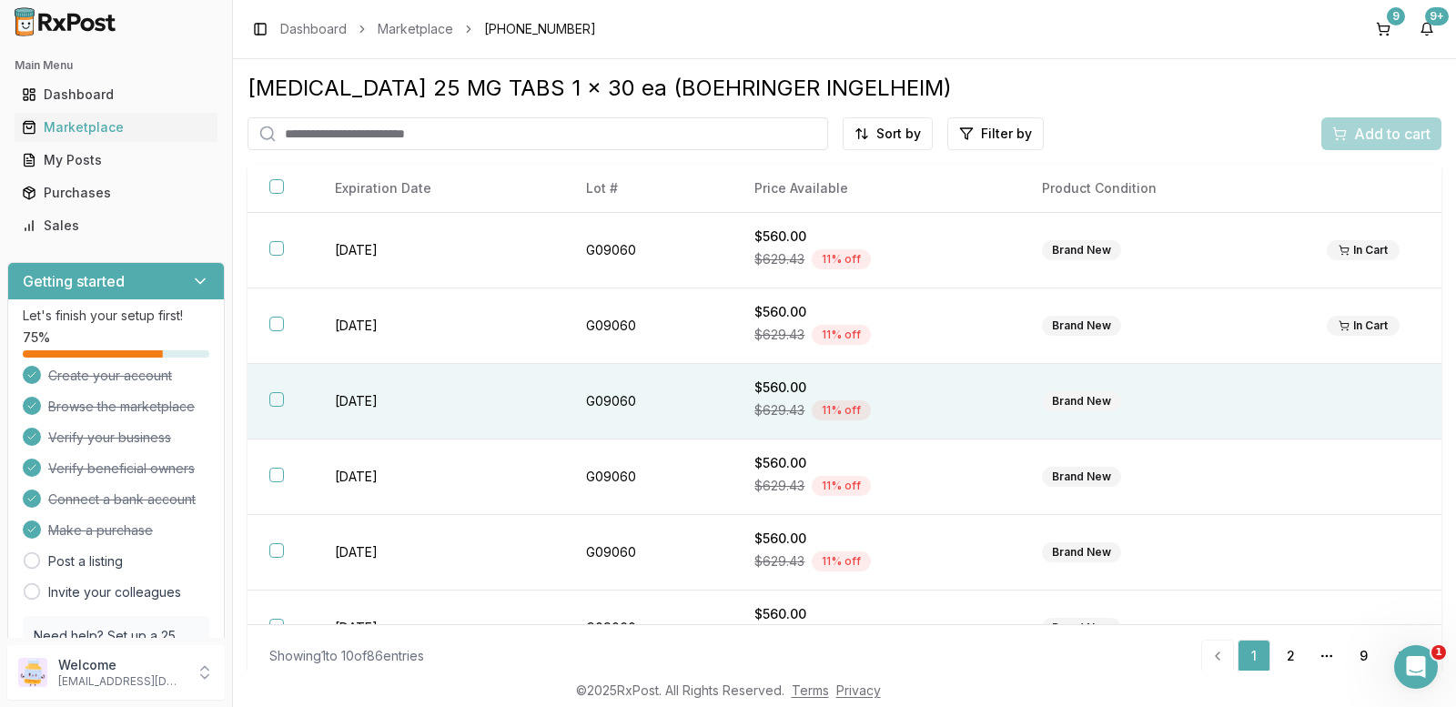
click at [1070, 405] on div "Brand New" at bounding box center [1081, 401] width 79 height 20
click at [1381, 125] on span "Add to cart" at bounding box center [1392, 134] width 76 height 22
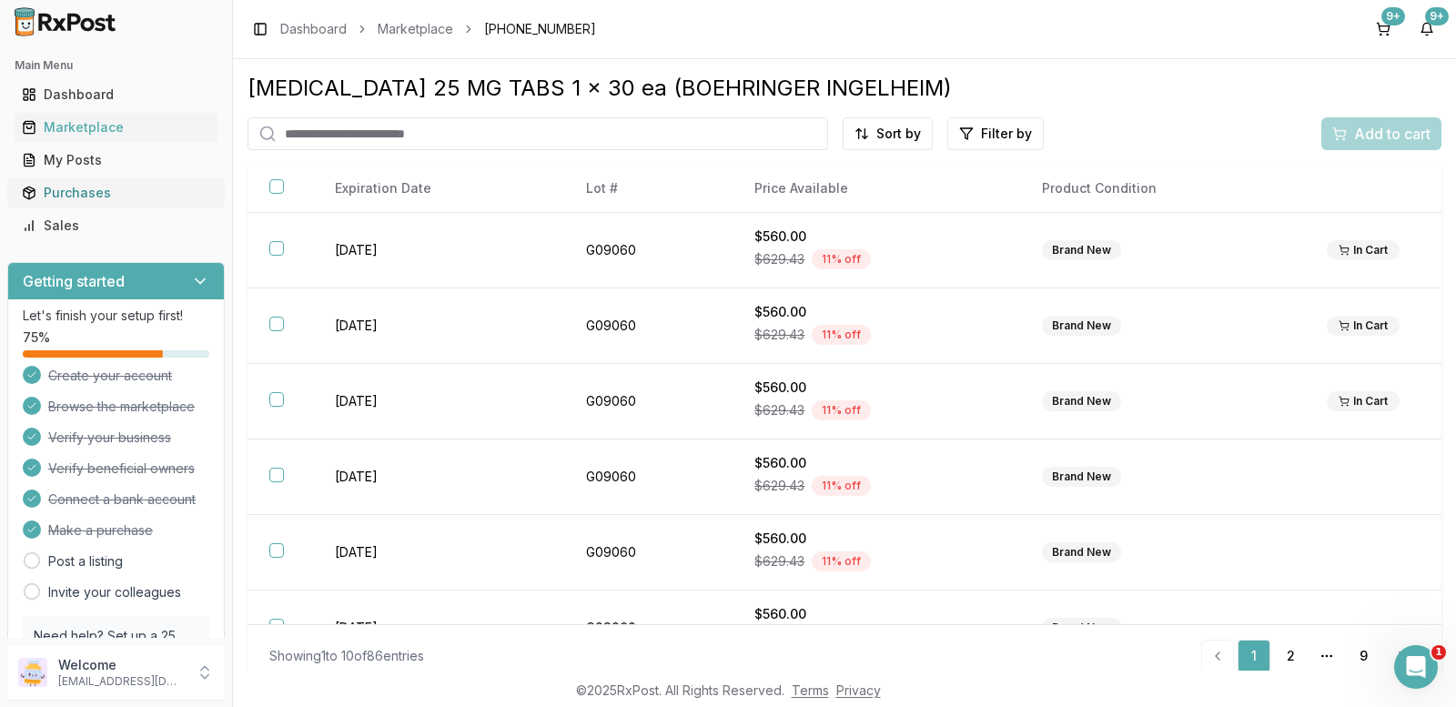
click at [71, 191] on div "Purchases" at bounding box center [116, 193] width 188 height 18
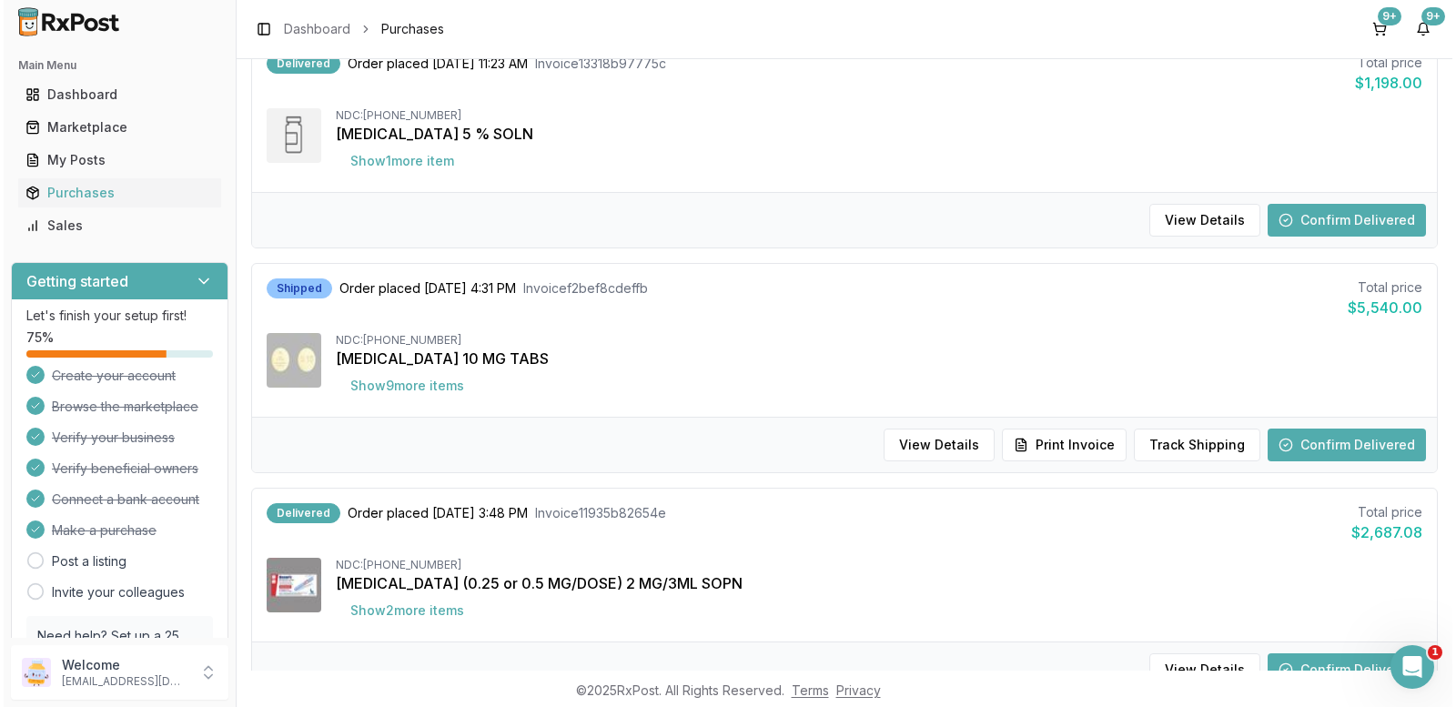
scroll to position [1365, 0]
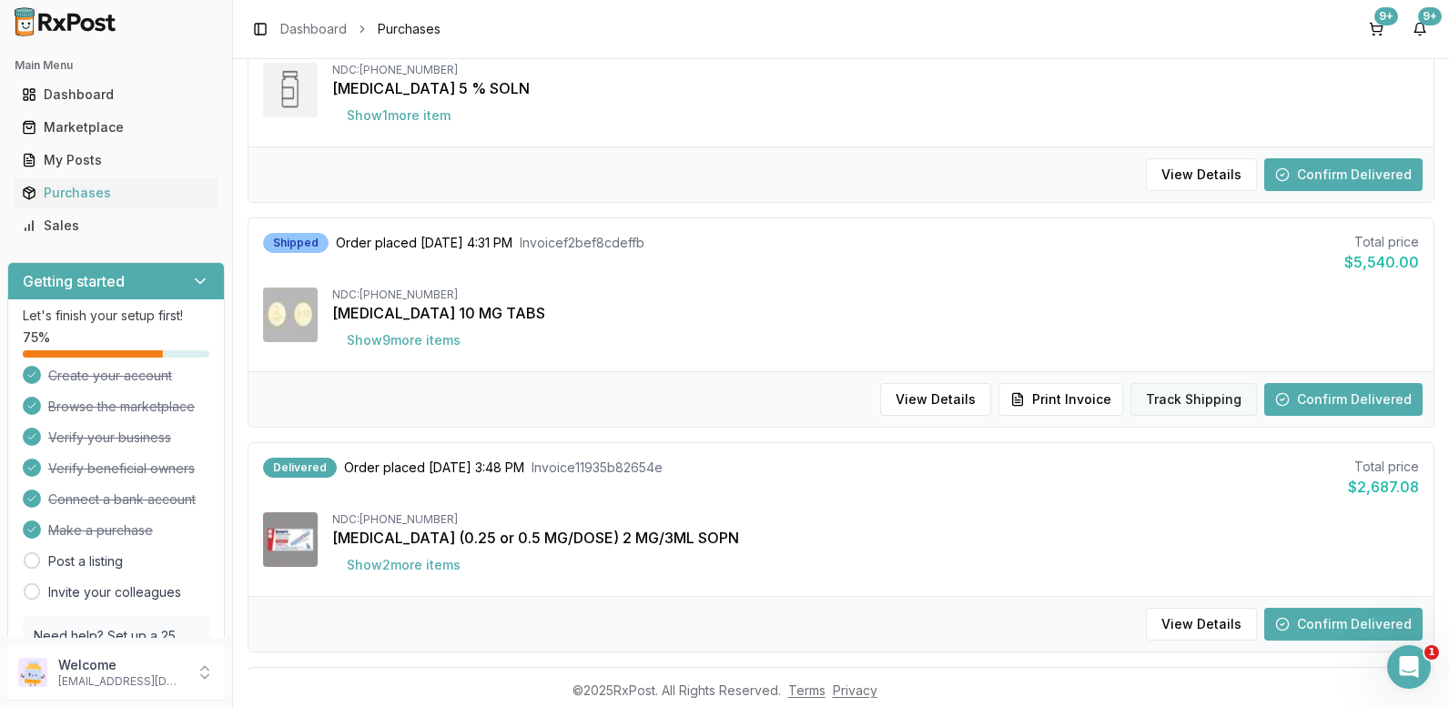
click at [1200, 404] on button "Track Shipping" at bounding box center [1193, 399] width 127 height 33
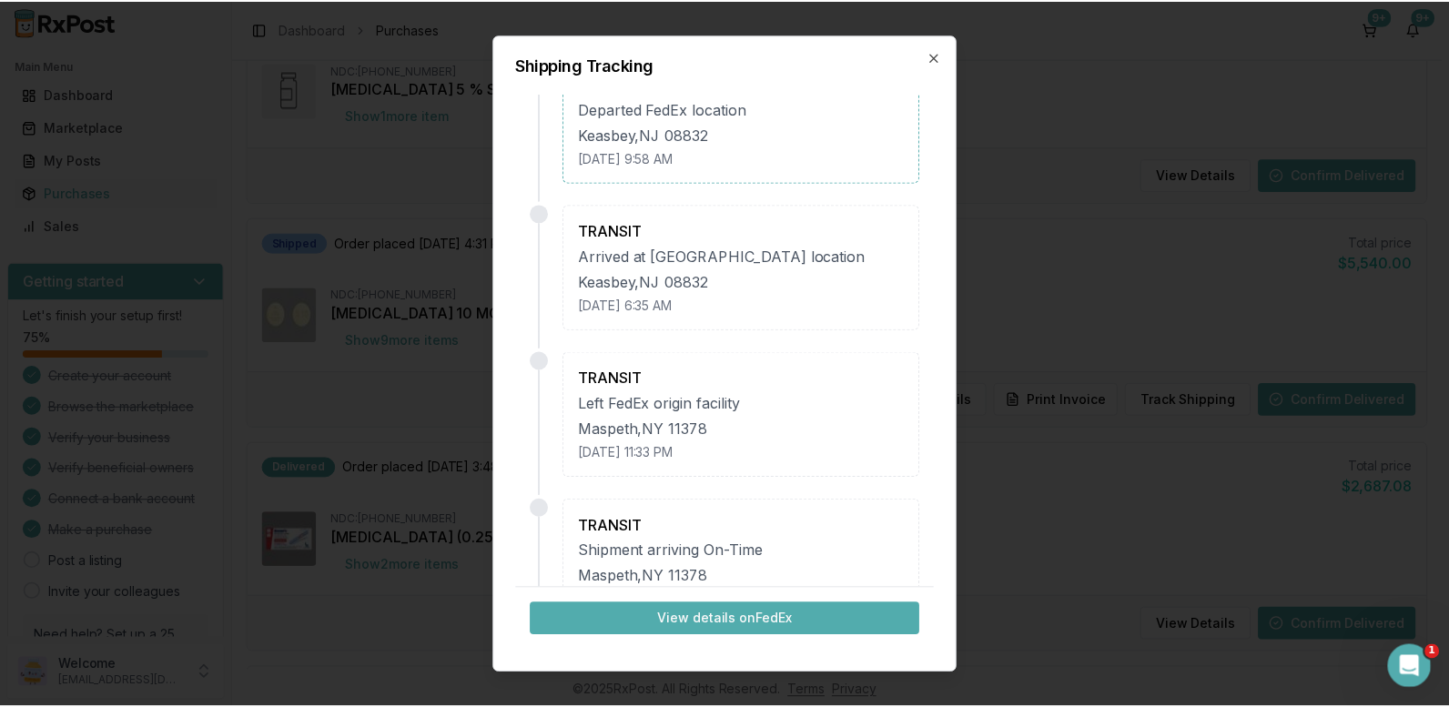
scroll to position [0, 0]
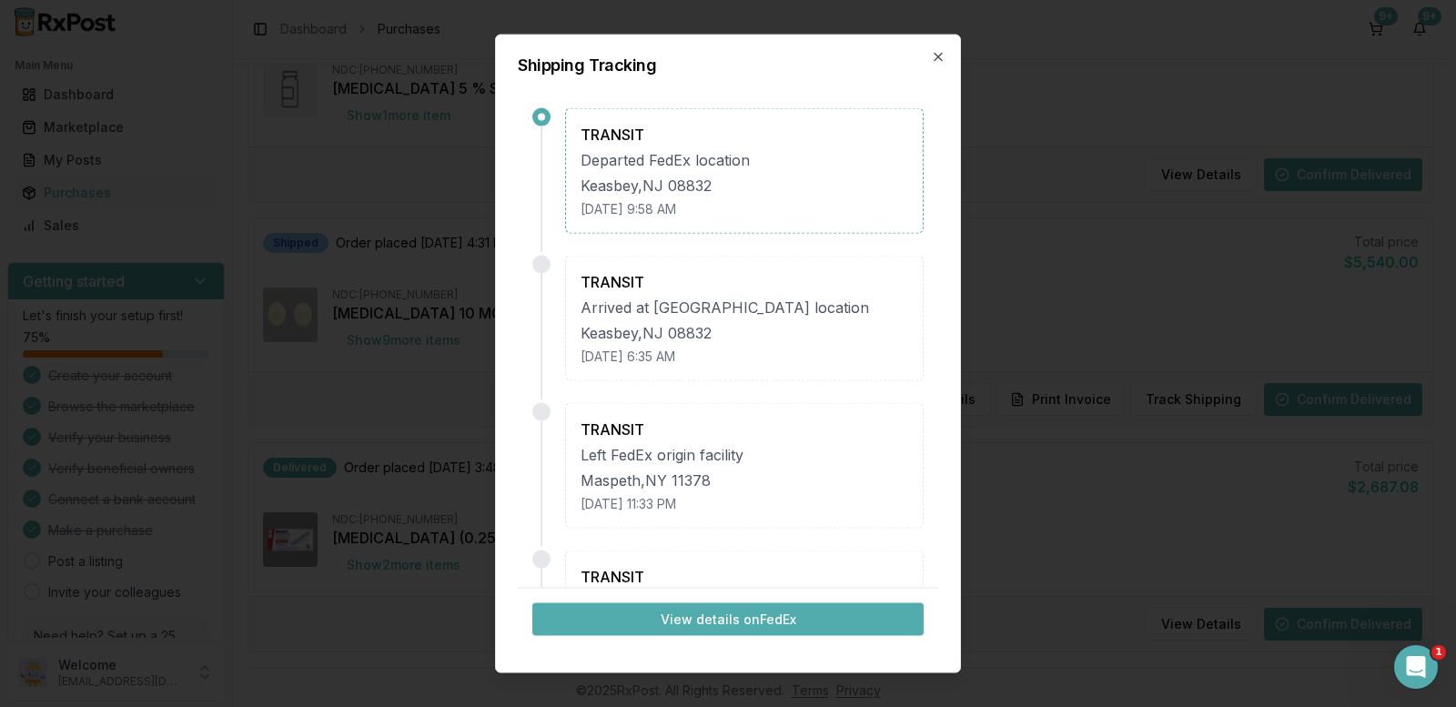
click at [702, 619] on button "View details on FedEx" at bounding box center [727, 619] width 391 height 33
click at [937, 56] on icon "button" at bounding box center [938, 56] width 7 height 7
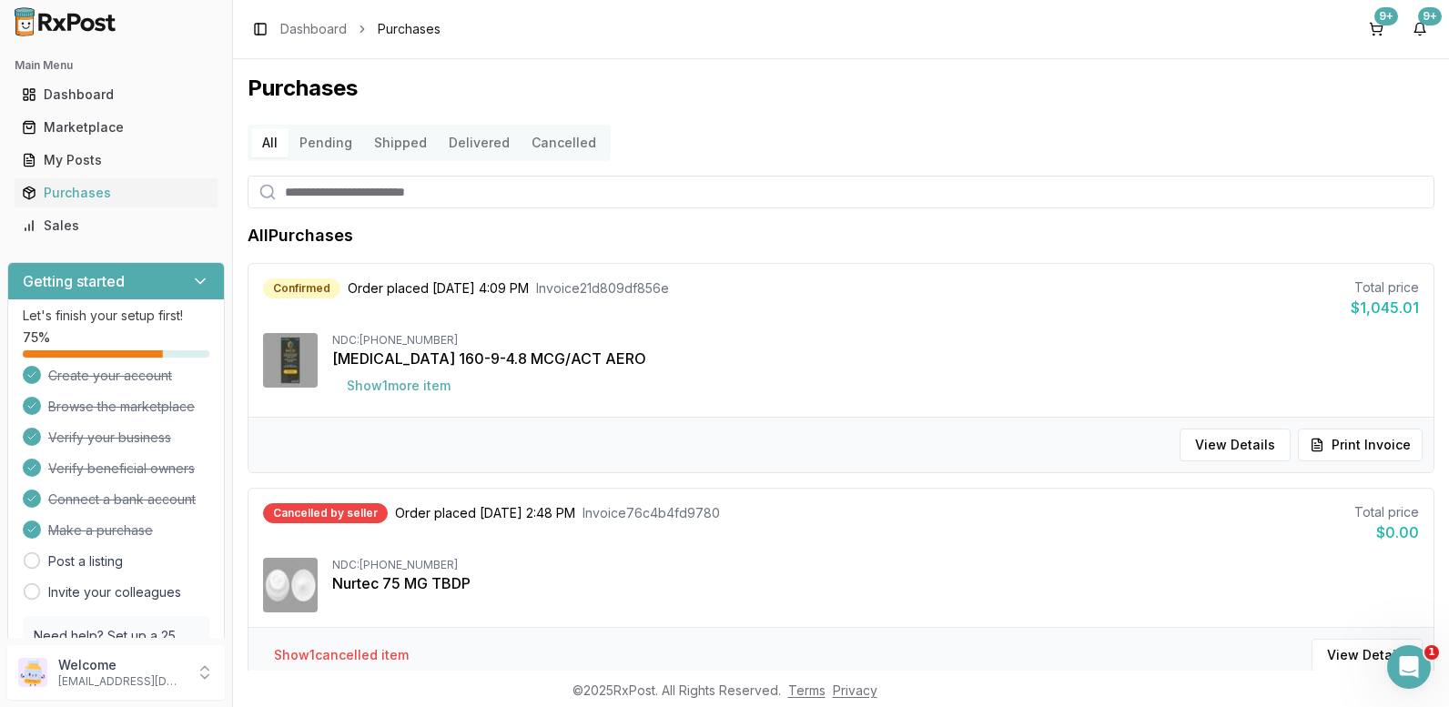
click at [472, 196] on input "search" at bounding box center [841, 192] width 1187 height 33
type input "*"
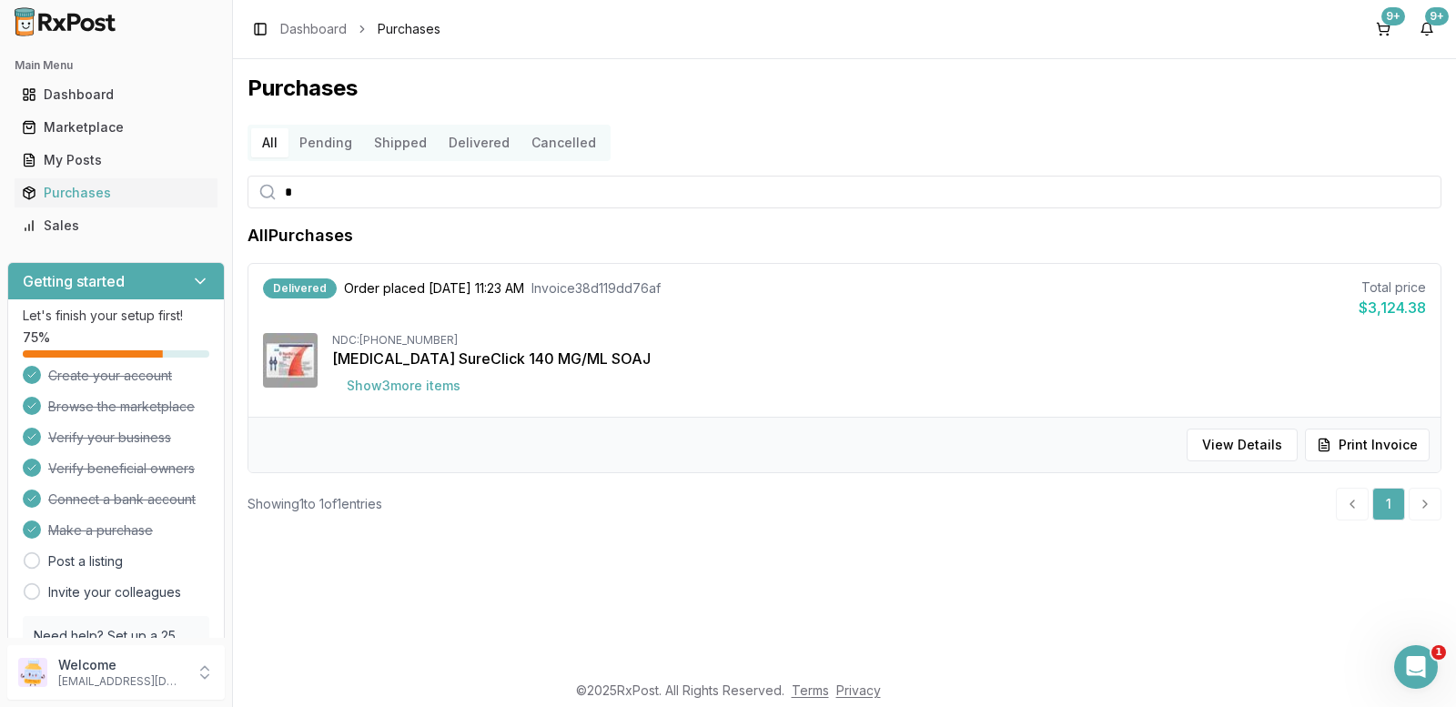
click at [436, 196] on input "*" at bounding box center [845, 192] width 1194 height 33
type input "********"
